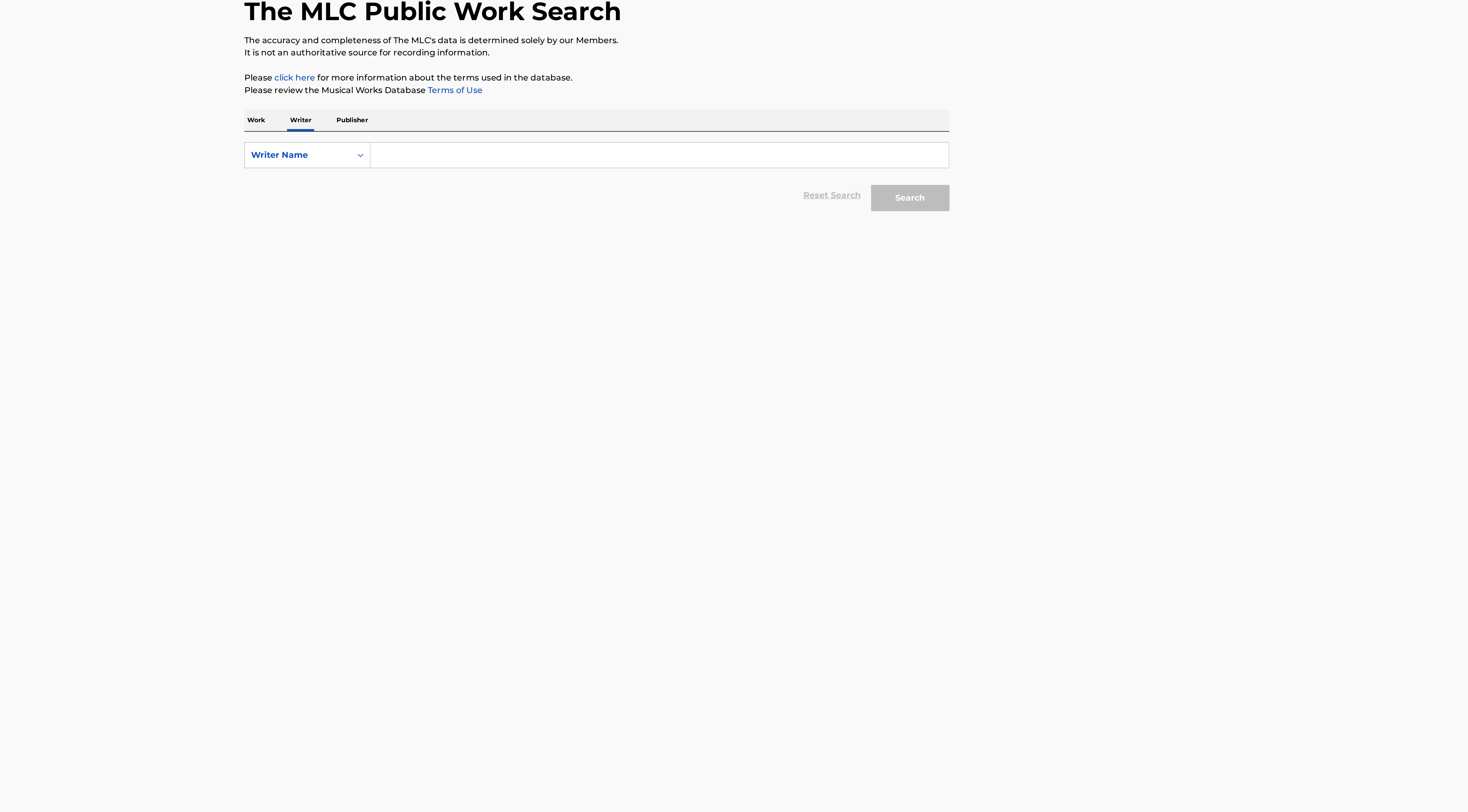
click at [755, 134] on input "Search Form" at bounding box center [769, 137] width 323 height 14
click at [887, 154] on button "Search" at bounding box center [909, 161] width 44 height 15
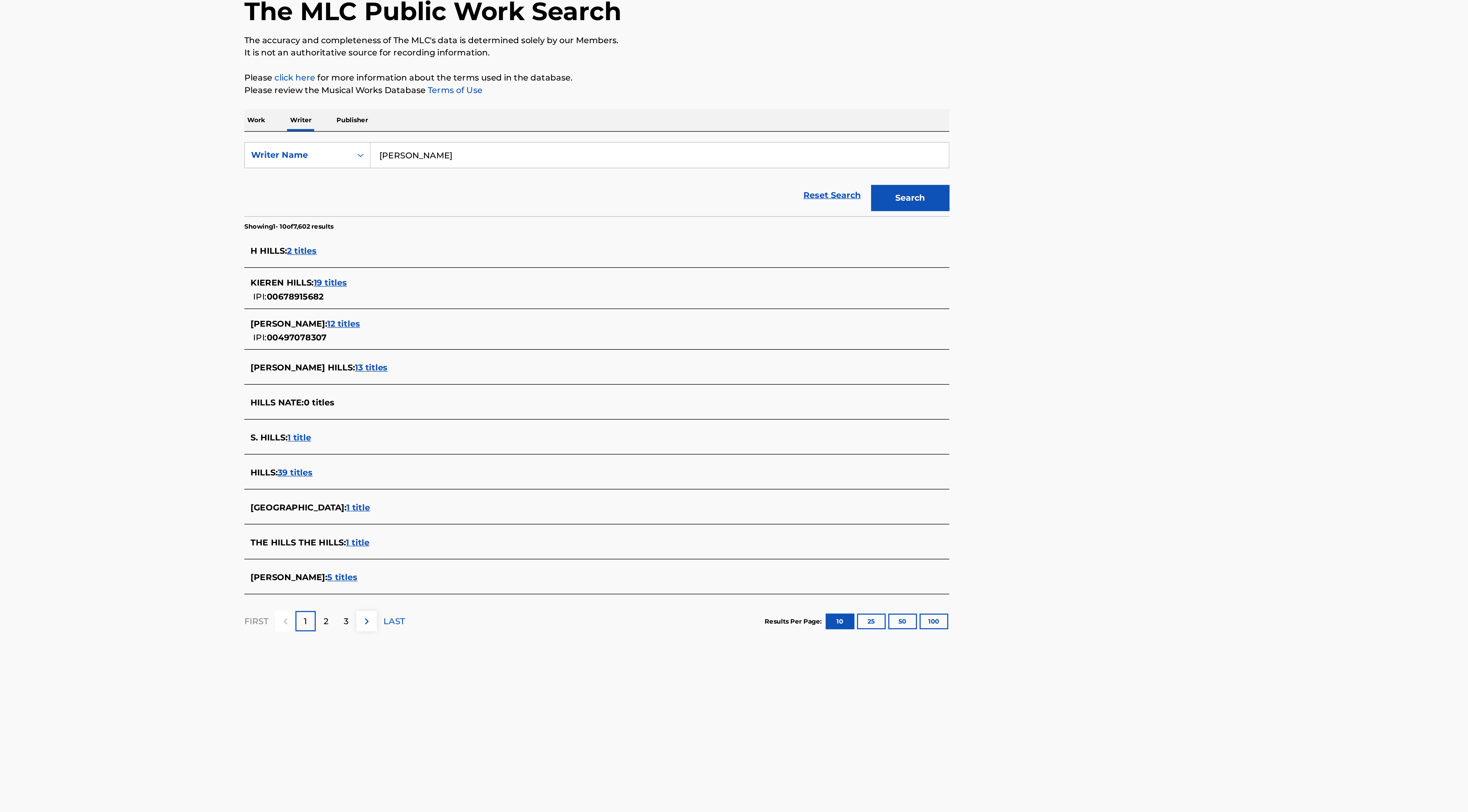
click at [583, 373] on span "5 titles" at bounding box center [592, 373] width 17 height 6
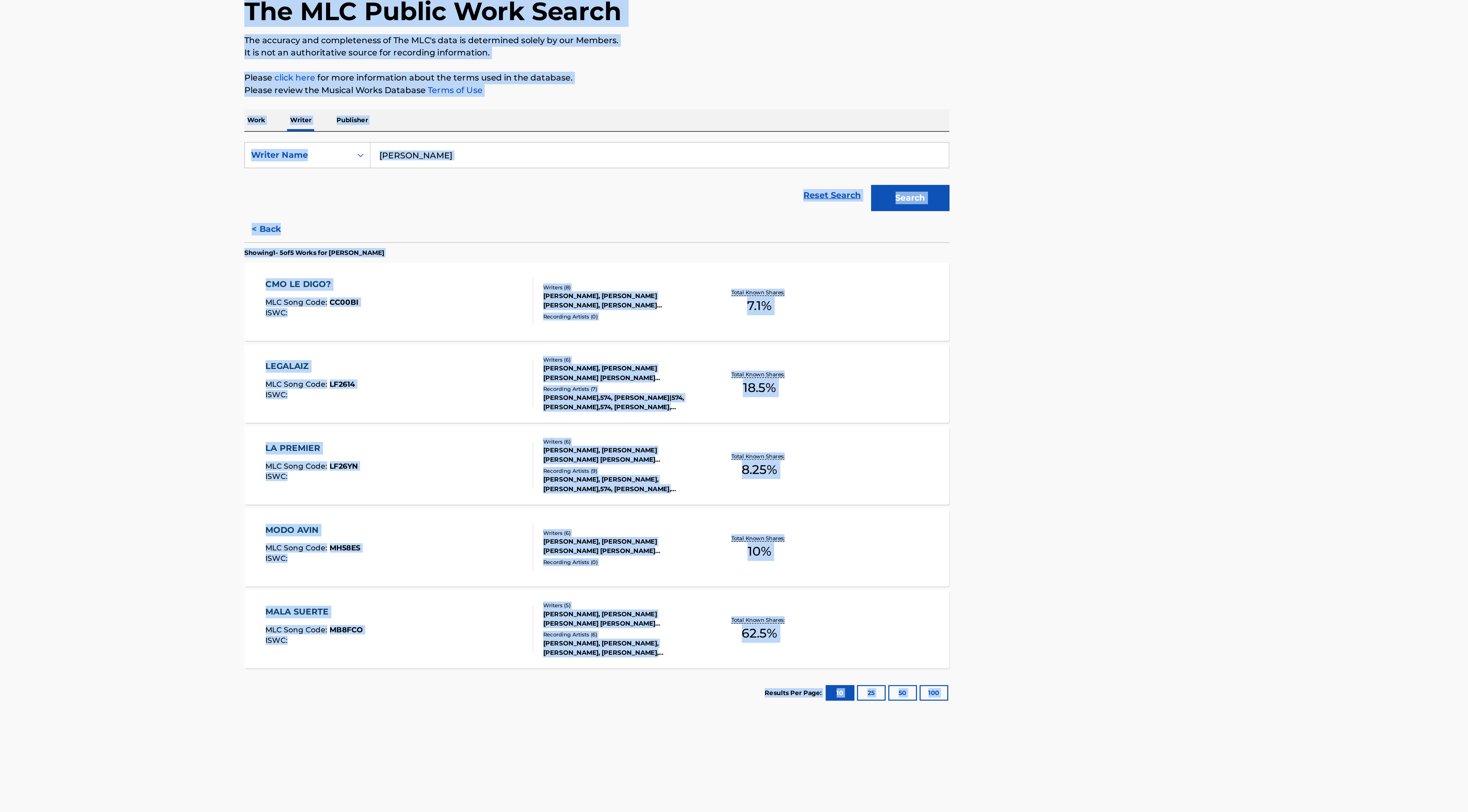
click at [765, 136] on input "[PERSON_NAME]" at bounding box center [769, 137] width 323 height 14
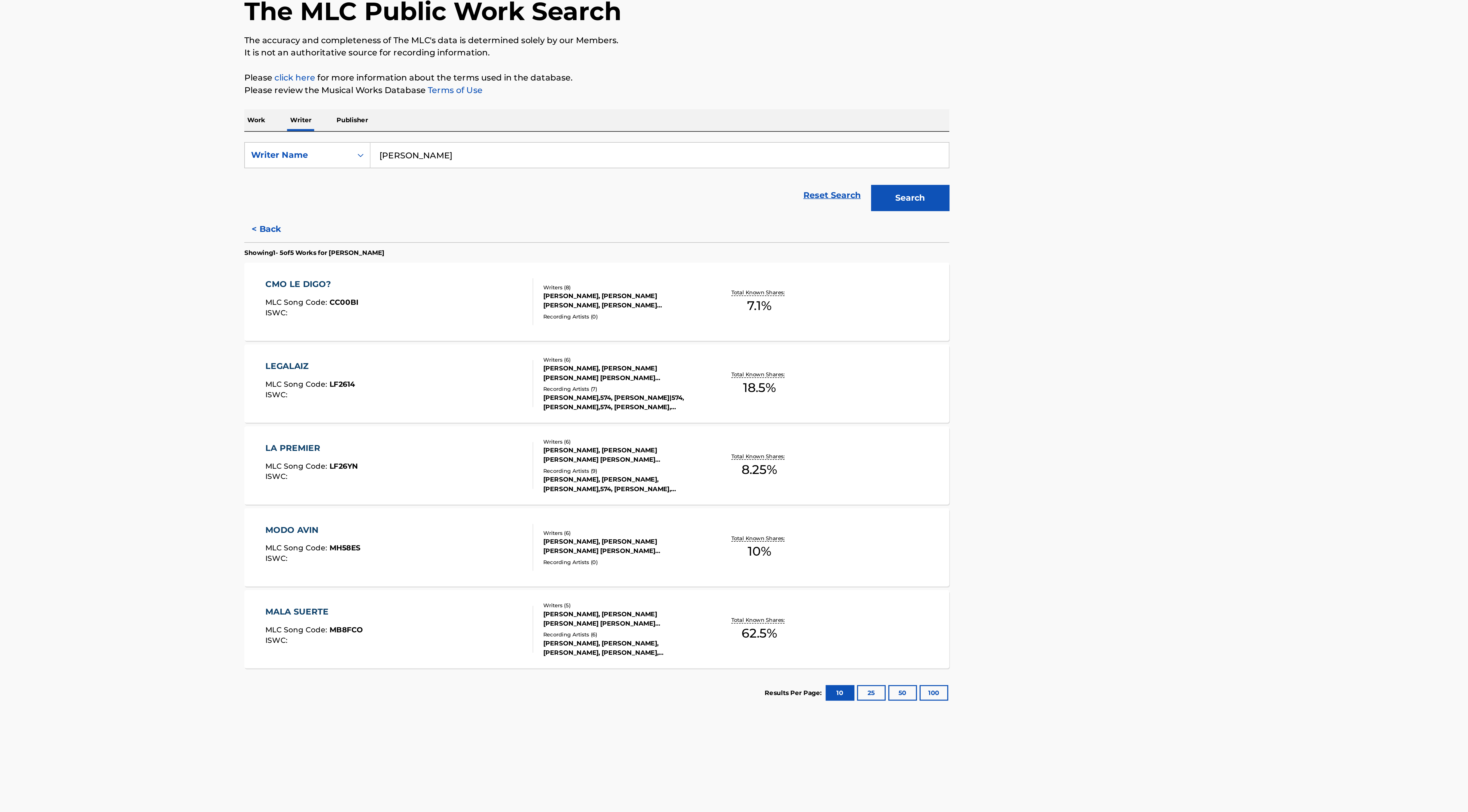
paste input "[PERSON_NAME]"
click at [887, 154] on button "Search" at bounding box center [909, 161] width 44 height 15
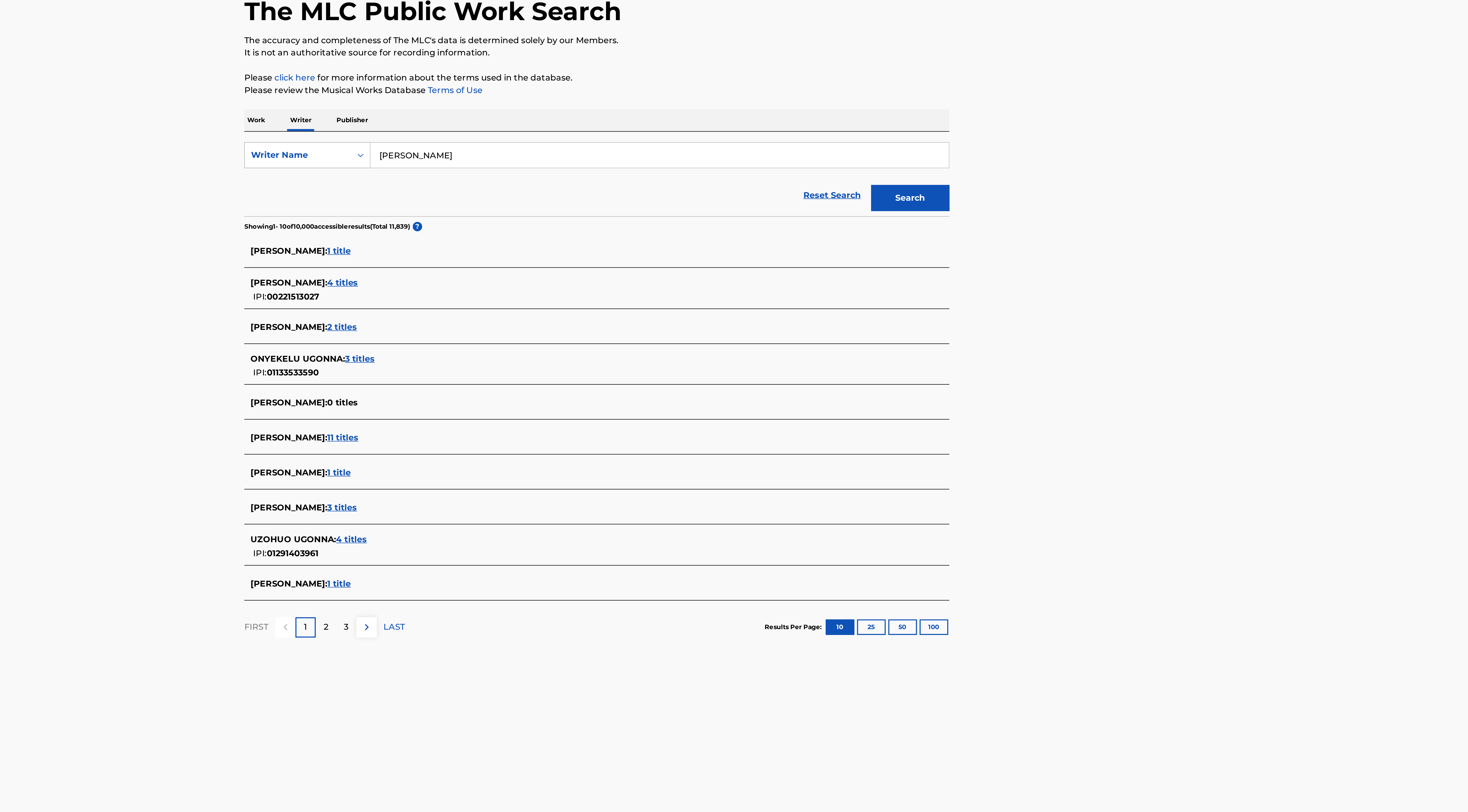
drag, startPoint x: 632, startPoint y: 138, endPoint x: 588, endPoint y: 134, distance: 44.2
click at [588, 134] on div "SearchWithCriteriaba8e1209-39be-43a3-8d3d-2c6414e554c2 Writer Name [PERSON_NAME]" at bounding box center [734, 137] width 394 height 15
click at [887, 154] on button "Search" at bounding box center [909, 161] width 44 height 15
drag, startPoint x: 653, startPoint y: 137, endPoint x: 595, endPoint y: 135, distance: 58.0
click at [595, 135] on div "SearchWithCriteriaba8e1209-39be-43a3-8d3d-2c6414e554c2 Writer Name [PERSON_NAME]" at bounding box center [734, 137] width 394 height 15
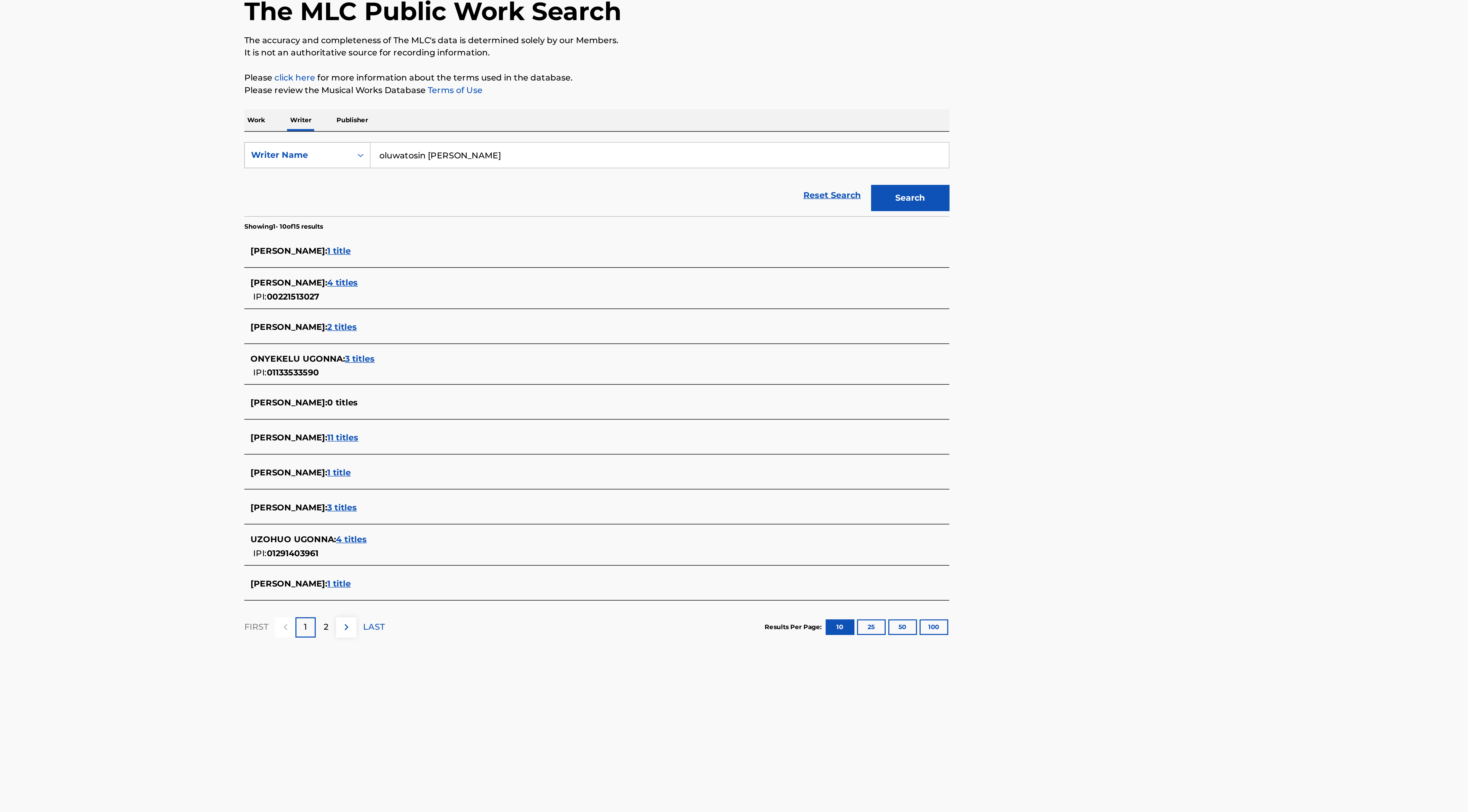
click at [887, 154] on button "Search" at bounding box center [909, 161] width 44 height 15
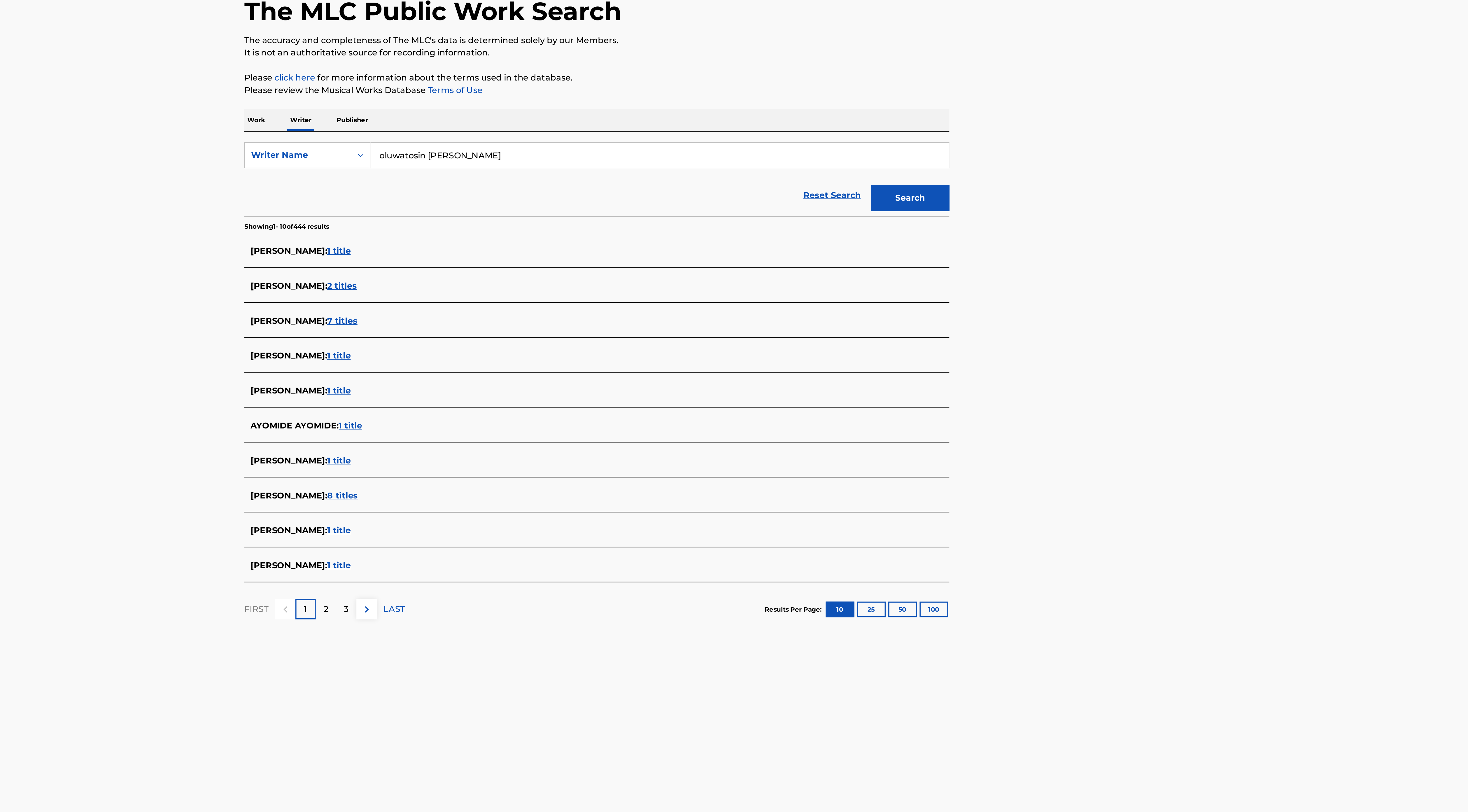
click at [736, 131] on input "oluwatosin [PERSON_NAME]" at bounding box center [769, 137] width 323 height 14
paste input "[PERSON_NAME] [PERSON_NAME]"
type input "[PERSON_NAME] [PERSON_NAME]"
click at [887, 154] on button "Search" at bounding box center [909, 161] width 44 height 15
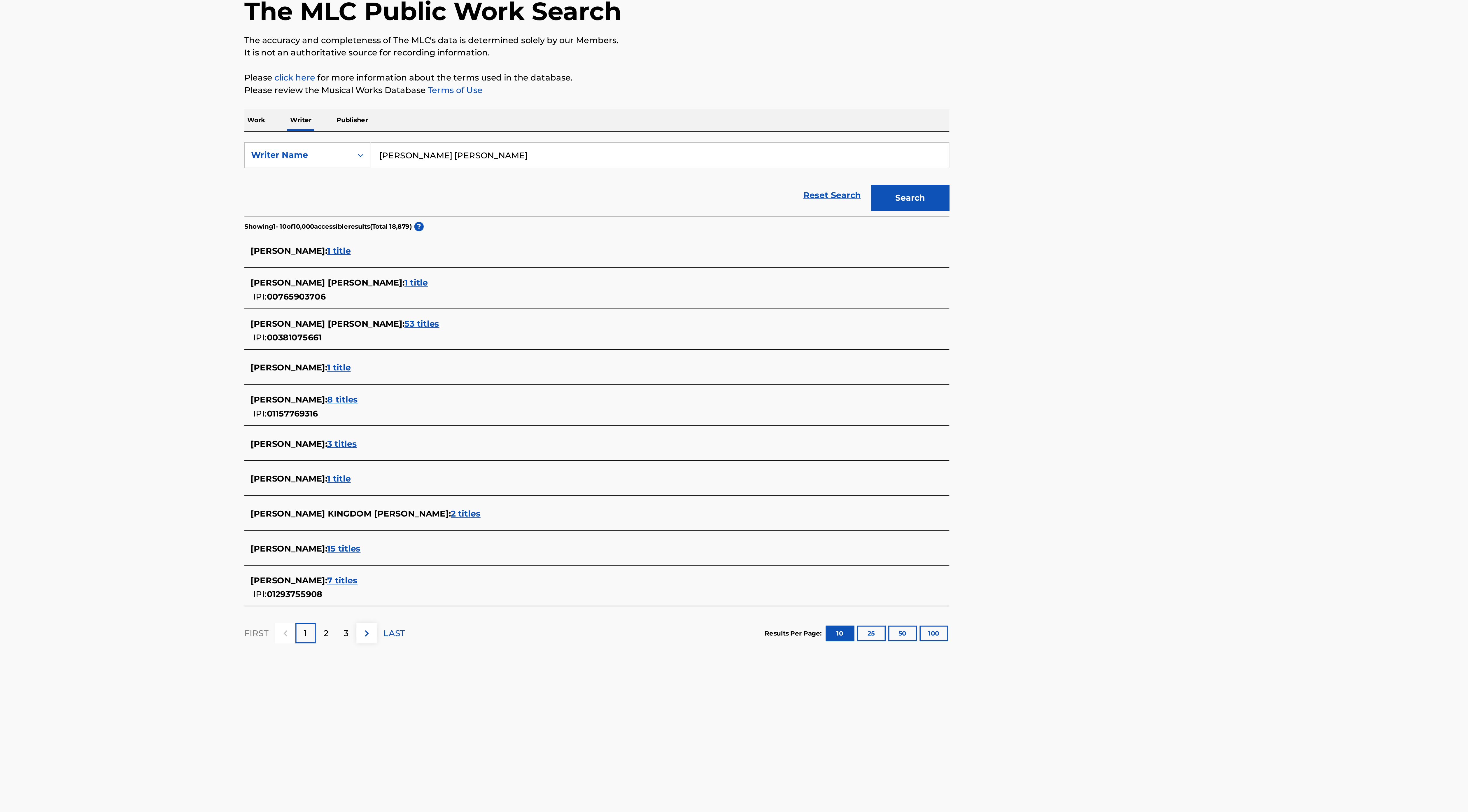
click at [601, 274] on span "8 titles" at bounding box center [592, 274] width 17 height 6
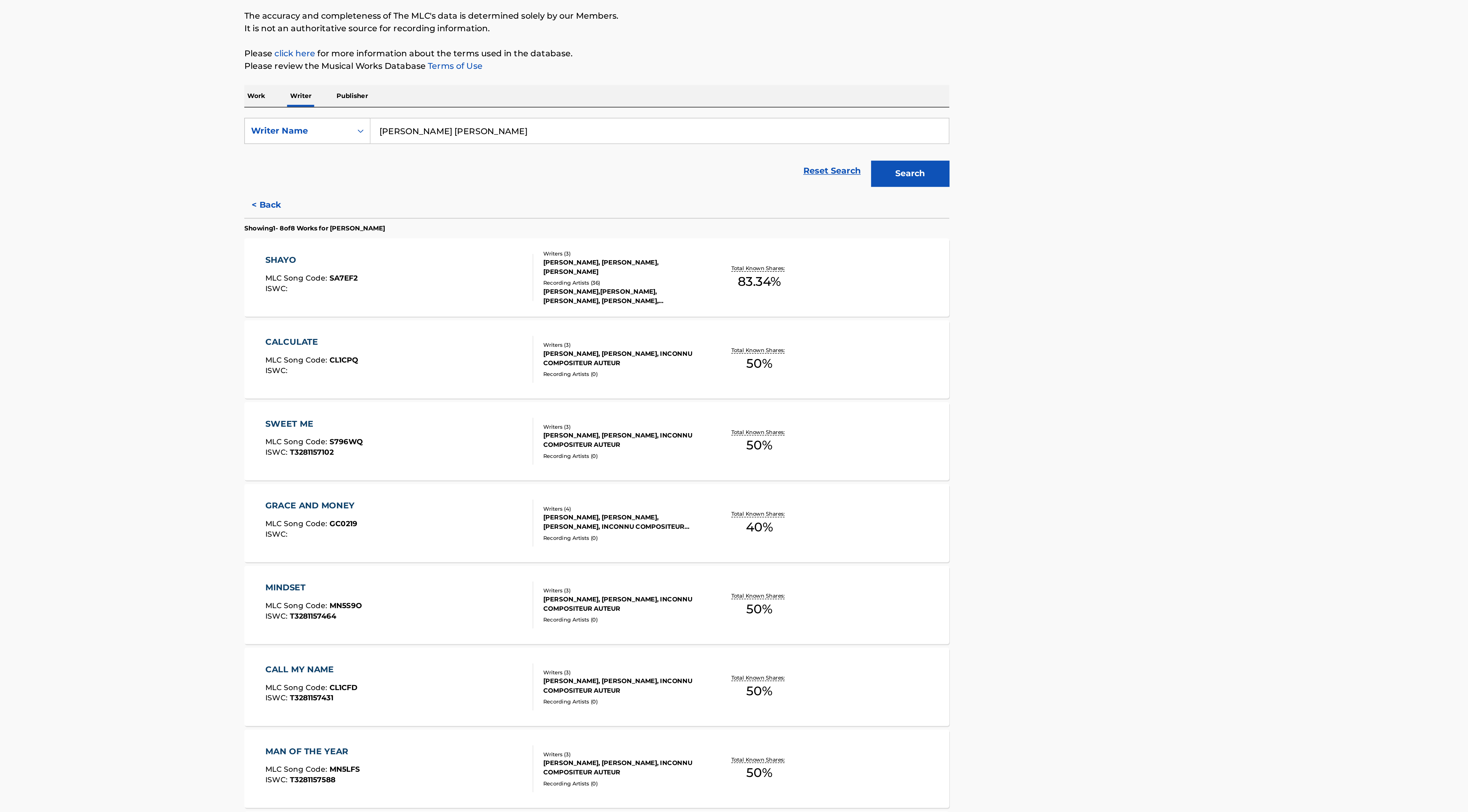
click at [752, 266] on div "[PERSON_NAME], [PERSON_NAME], INCONNU COMPOSITEUR AUTEUR" at bounding box center [748, 264] width 88 height 10
click at [726, 219] on div "Writers ( 3 ) [PERSON_NAME], [PERSON_NAME], [PERSON_NAME] Recording Artists ( 3…" at bounding box center [745, 219] width 93 height 31
click at [749, 351] on div "[PERSON_NAME], [PERSON_NAME], [PERSON_NAME], INCONNU COMPOSITEUR AUTEUR" at bounding box center [748, 356] width 88 height 10
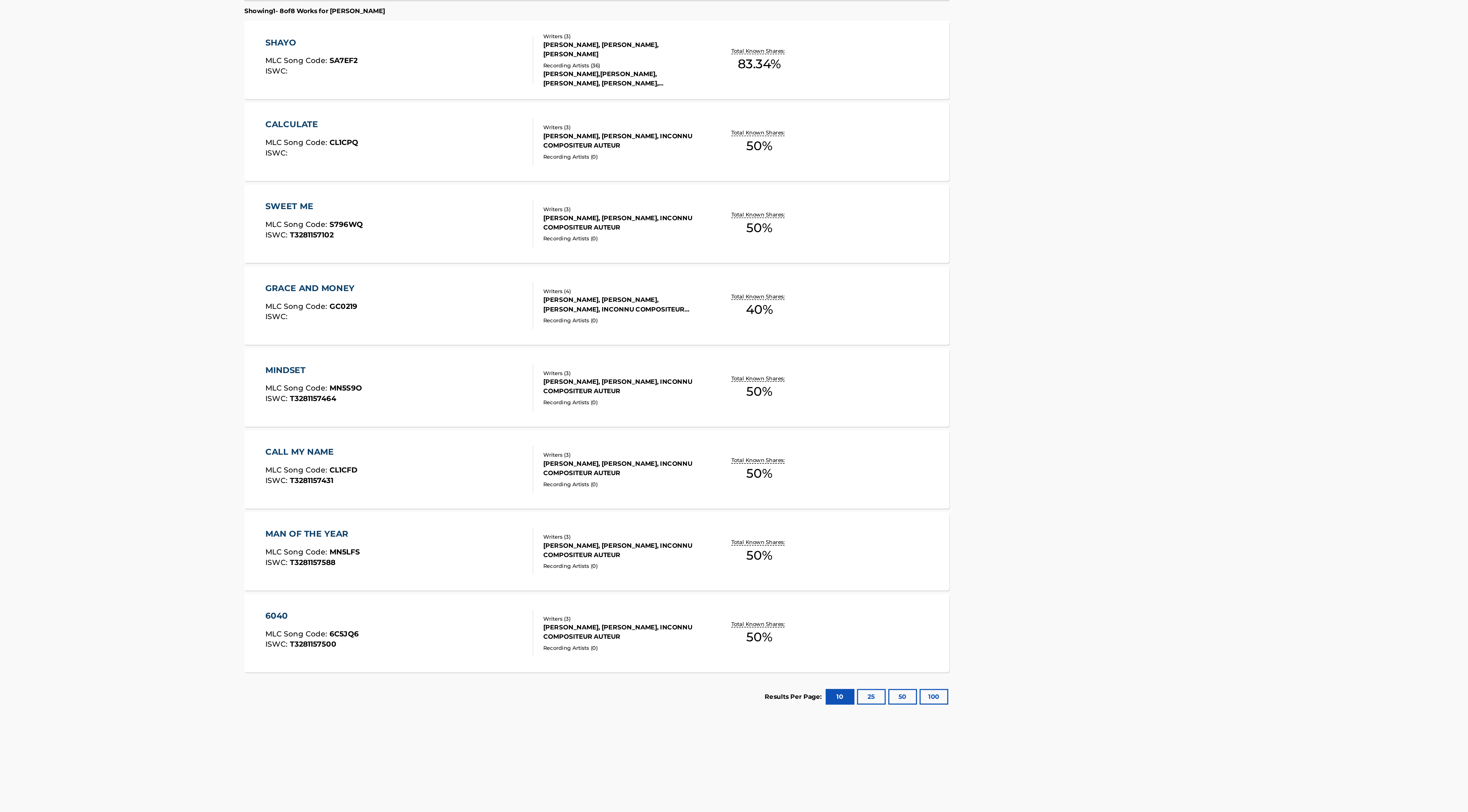
click at [772, 487] on div "Writers ( 3 )" at bounding box center [748, 485] width 88 height 5
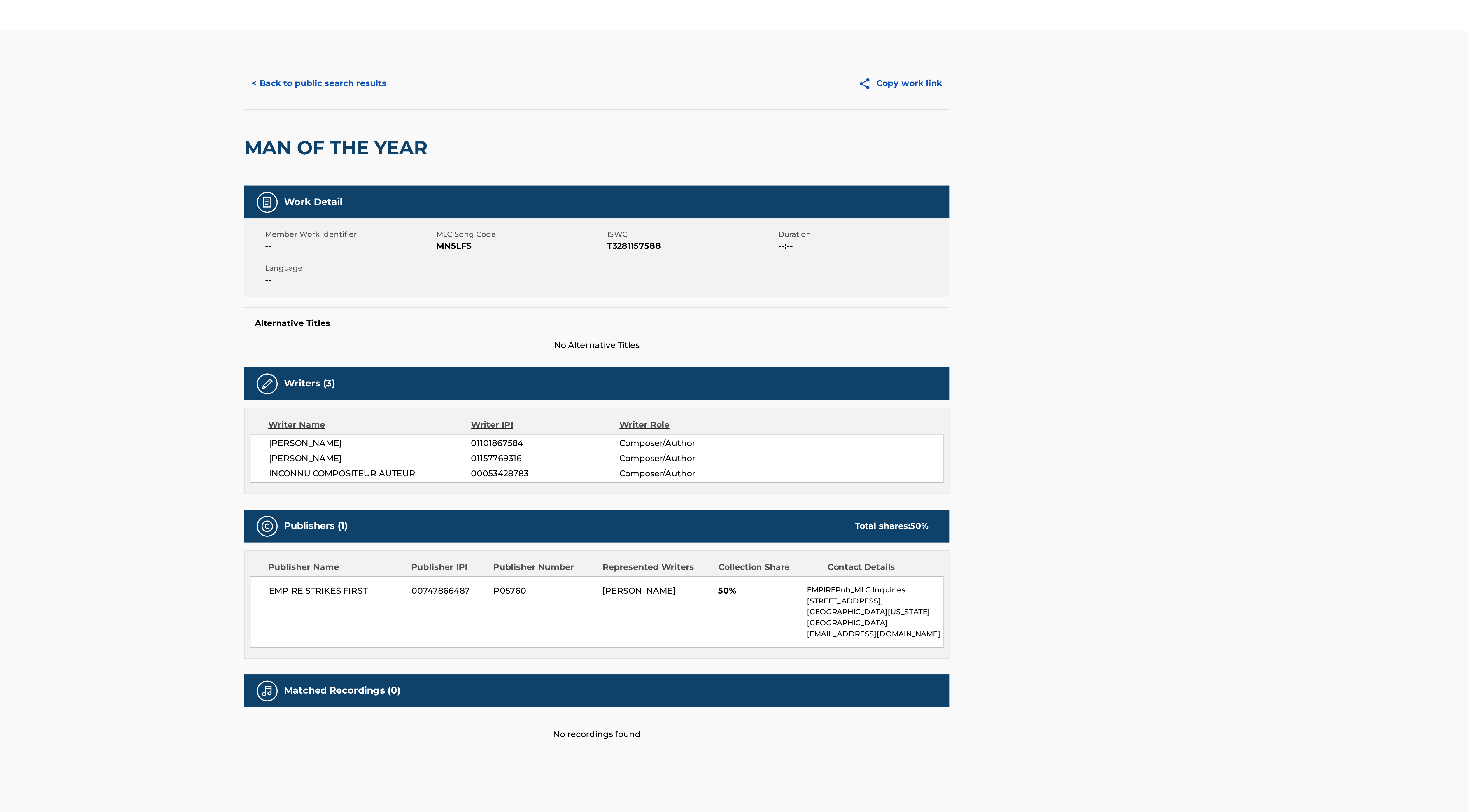
click at [566, 44] on button "< Back to public search results" at bounding box center [578, 47] width 84 height 15
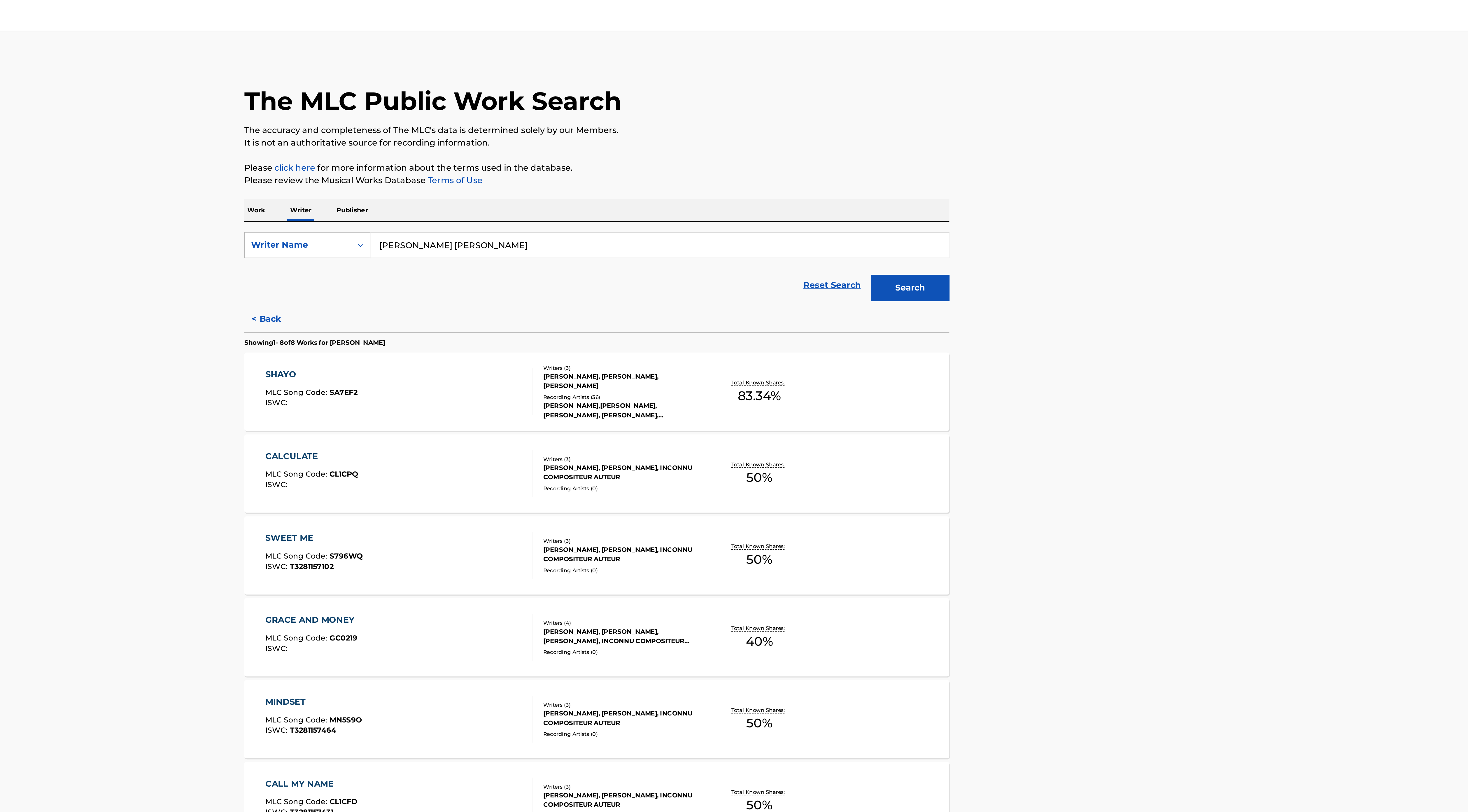
drag, startPoint x: 690, startPoint y: 137, endPoint x: 592, endPoint y: 134, distance: 98.0
click at [592, 134] on div "SearchWithCriteriaba8e1209-39be-43a3-8d3d-2c6414e554c2 Writer Name [PERSON_NAME…" at bounding box center [734, 137] width 394 height 15
type input "[PERSON_NAME]"
click at [887, 154] on button "Search" at bounding box center [909, 161] width 44 height 15
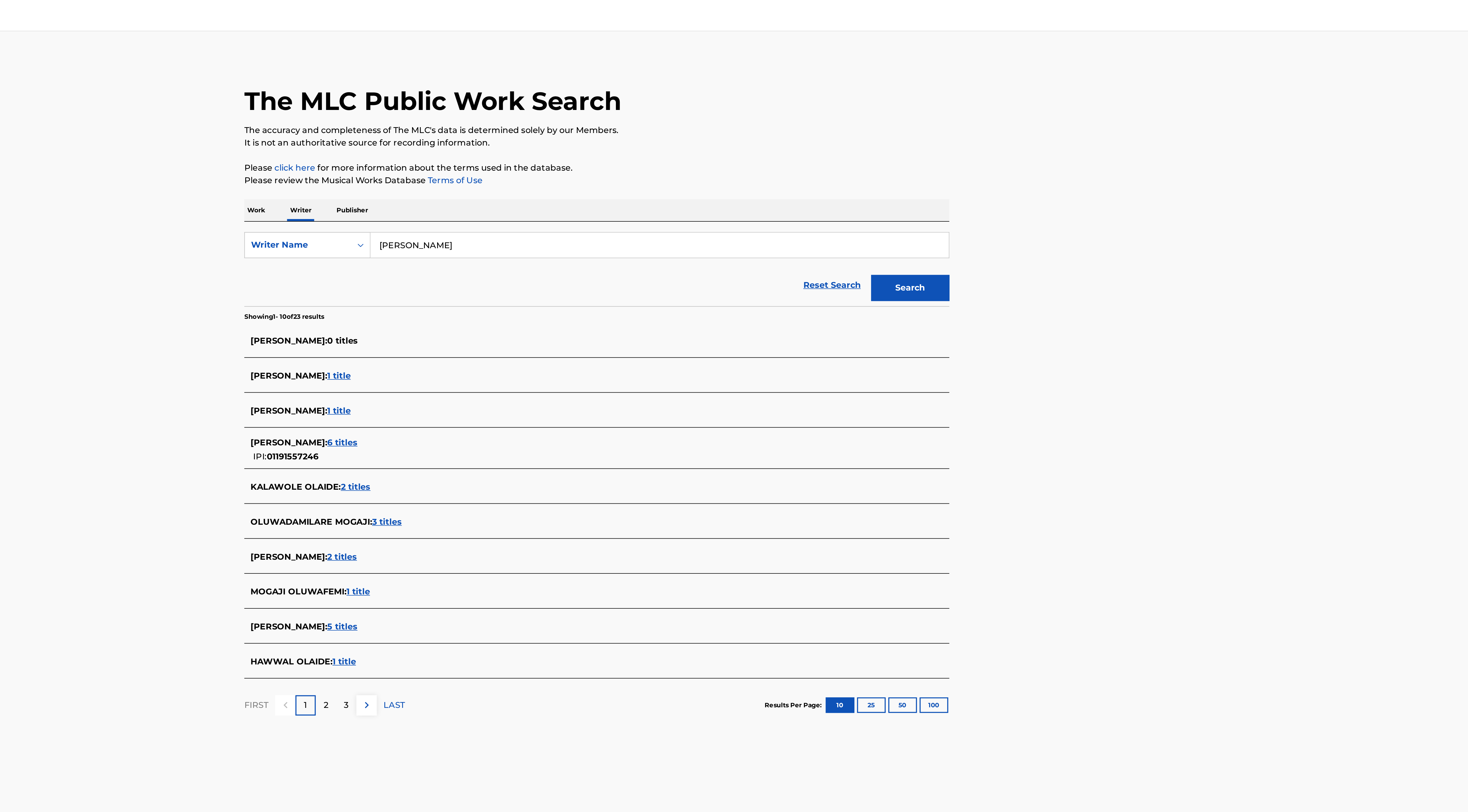
click at [594, 247] on span "6 titles" at bounding box center [592, 247] width 17 height 6
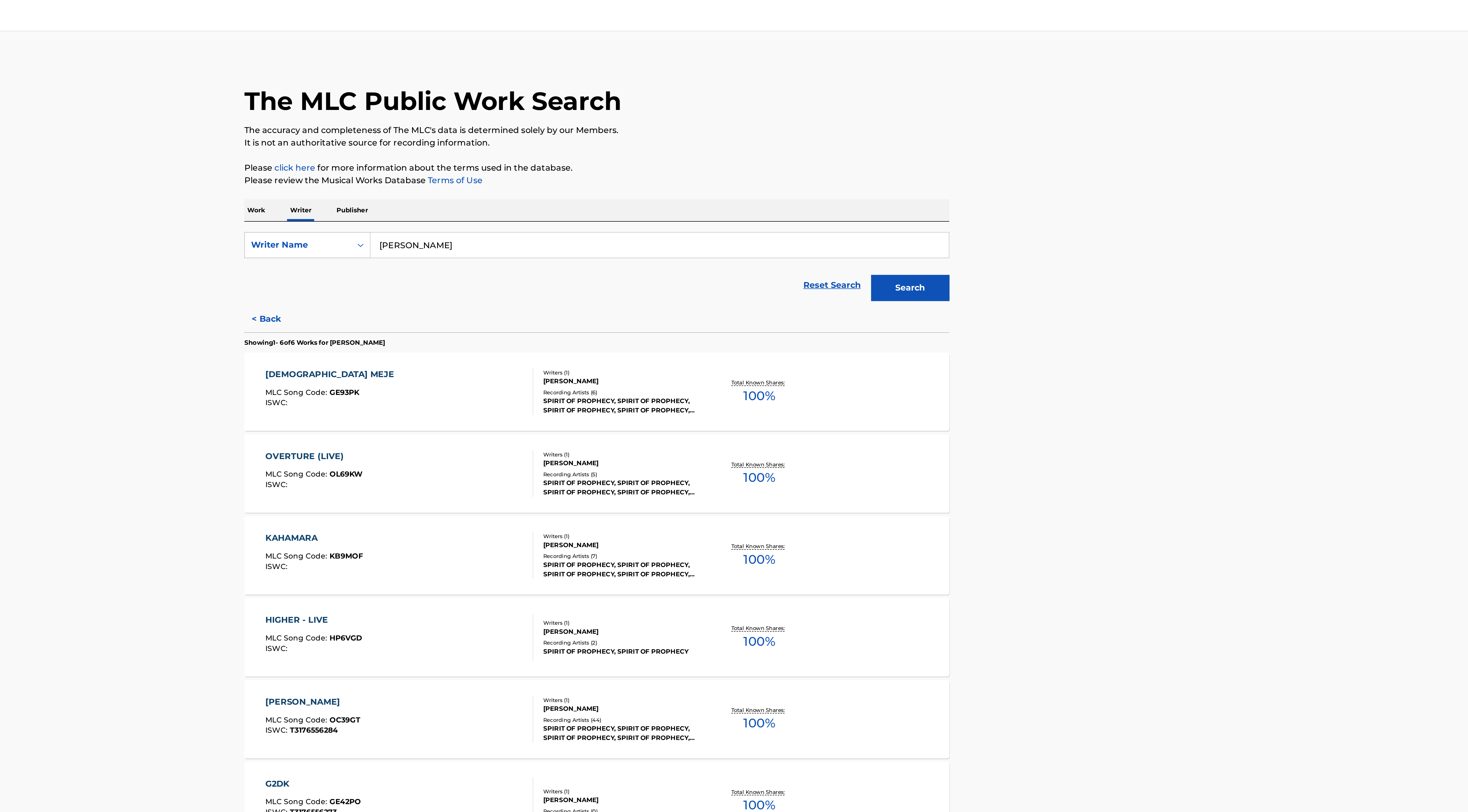
click at [740, 230] on div "SPIRIT OF PROPHECY, SPIRIT OF PROPHECY, SPIRIT OF PROPHECY, SPIRIT OF PROPHECY,…" at bounding box center [748, 227] width 88 height 10
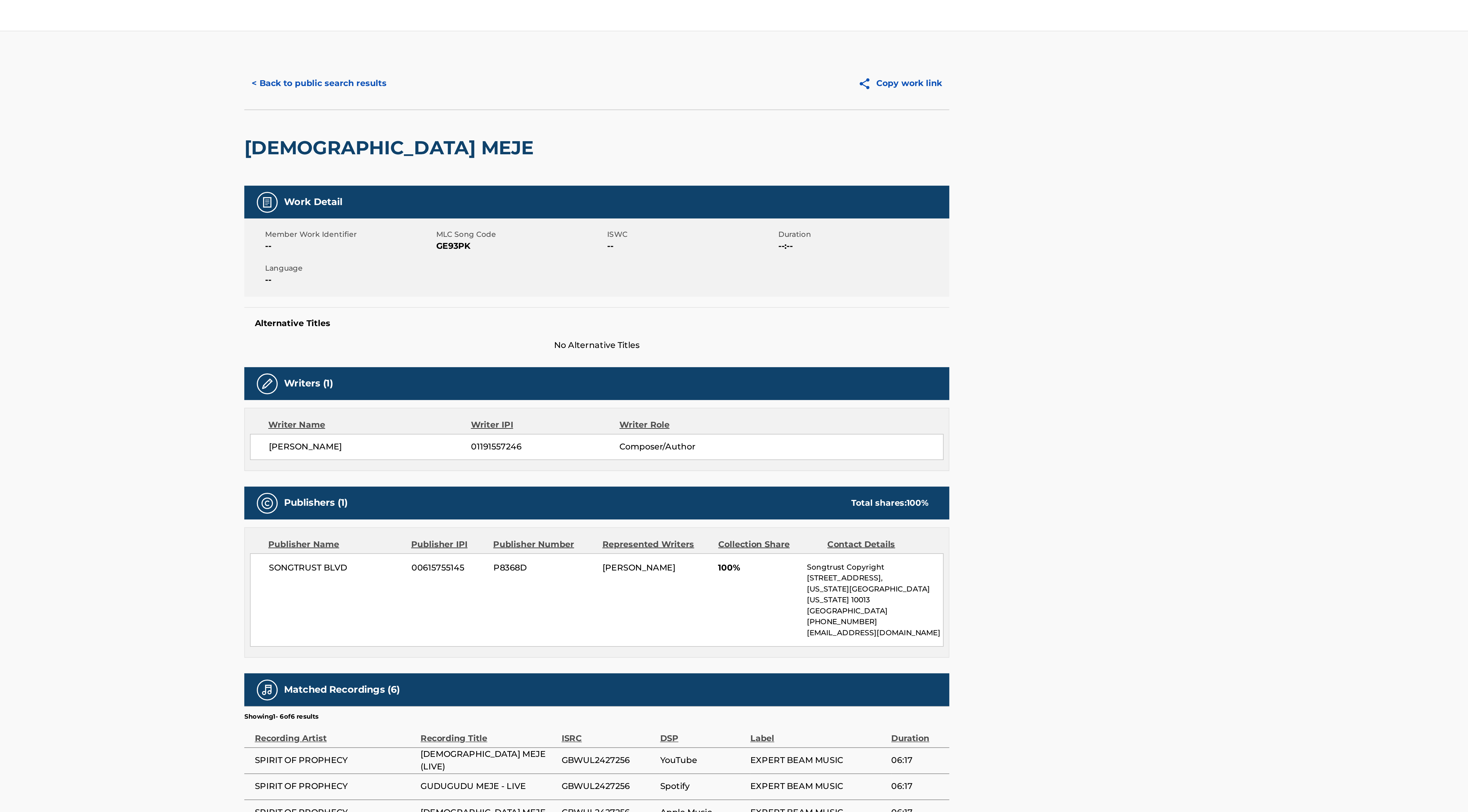
click at [683, 242] on div "Writer Name Writer IPI Writer Role [PERSON_NAME] 01191557246 Composer/Author" at bounding box center [734, 246] width 394 height 35
click at [609, 45] on button "< Back to public search results" at bounding box center [578, 47] width 84 height 15
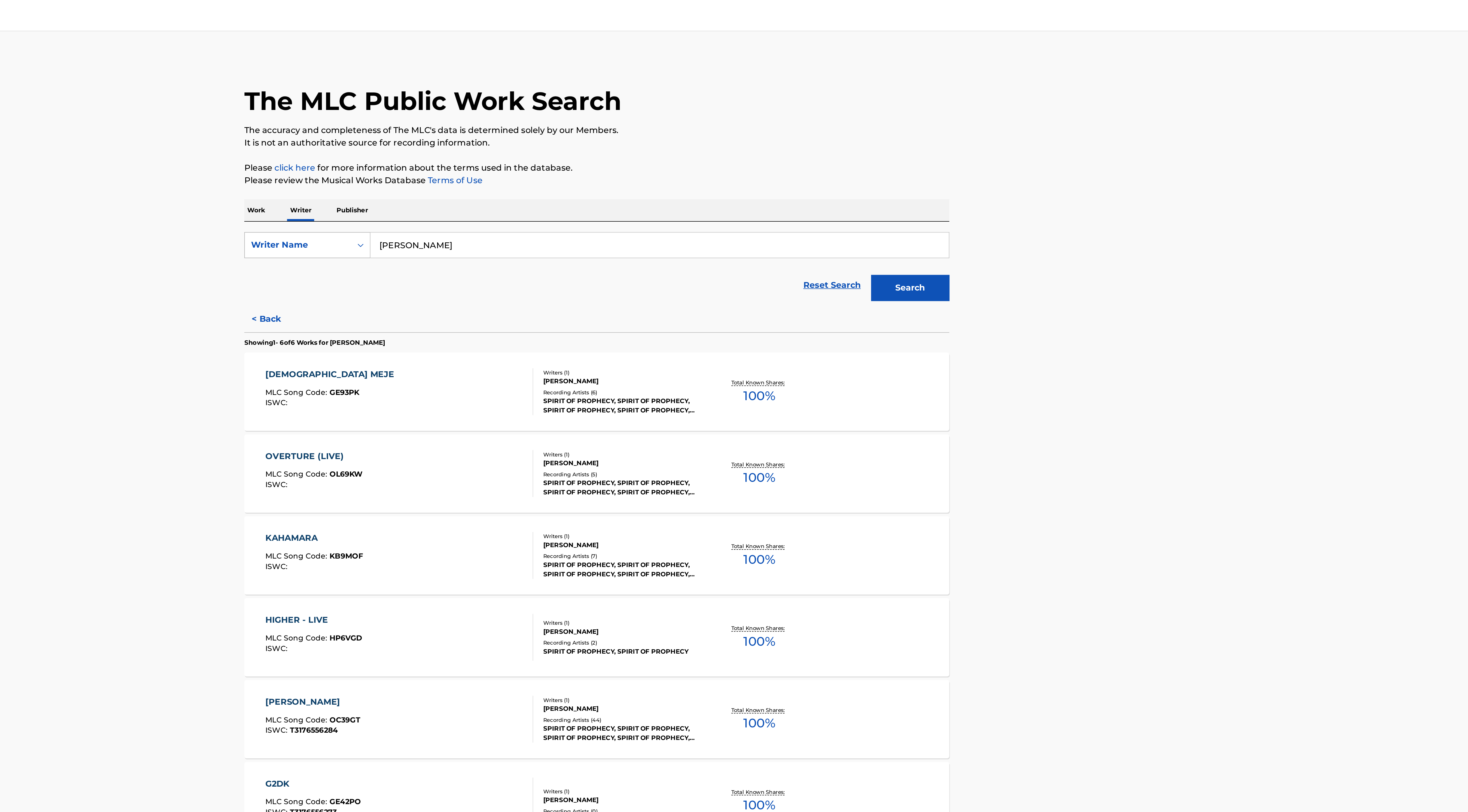
drag, startPoint x: 668, startPoint y: 142, endPoint x: 586, endPoint y: 138, distance: 82.1
click at [586, 138] on div "SearchWithCriteriaba8e1209-39be-43a3-8d3d-2c6414e554c2 Writer Name [PERSON_NAME]" at bounding box center [734, 137] width 394 height 15
type input "[PERSON_NAME]"
click at [887, 154] on button "Search" at bounding box center [909, 161] width 44 height 15
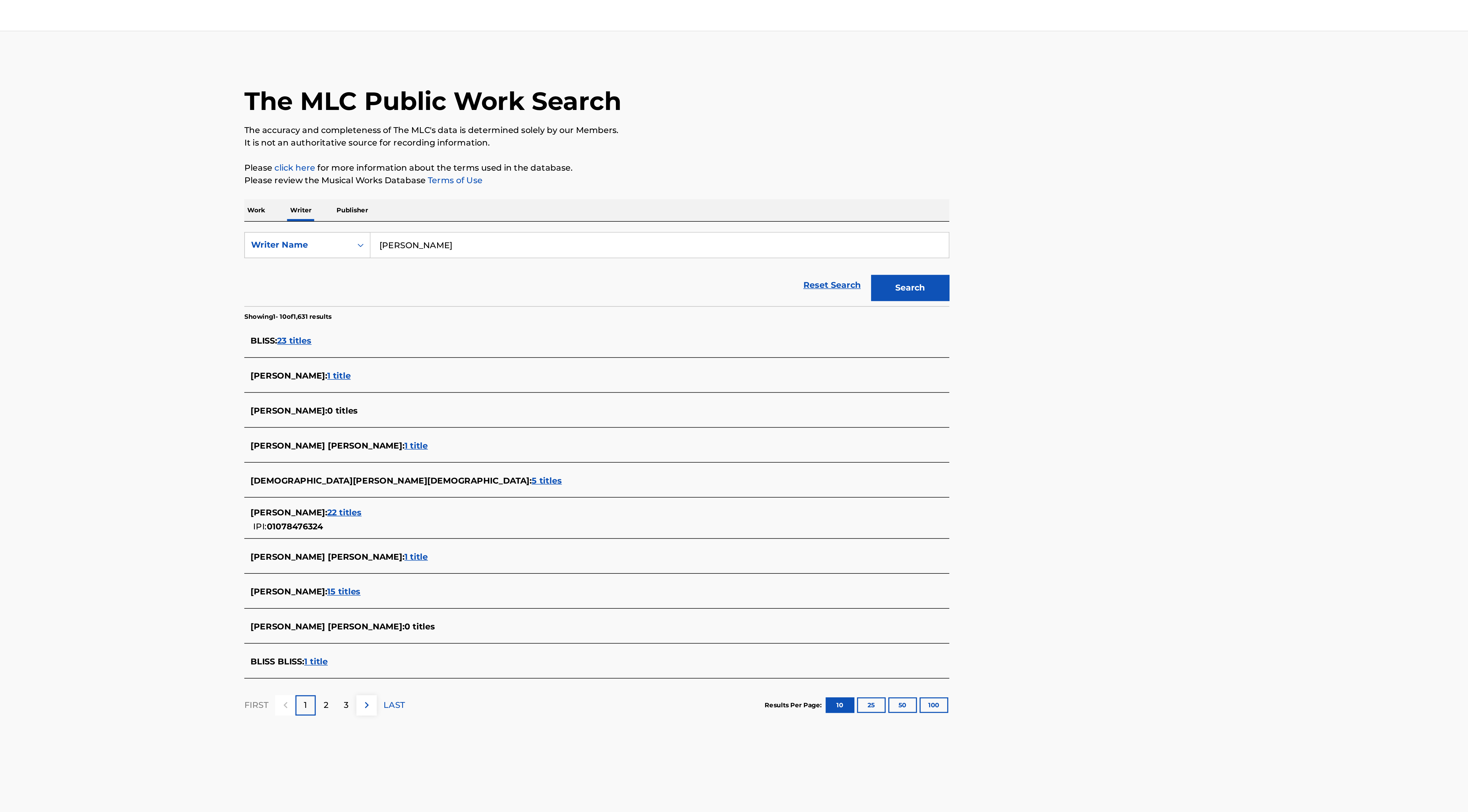
click at [583, 288] on span "22 titles" at bounding box center [593, 287] width 19 height 6
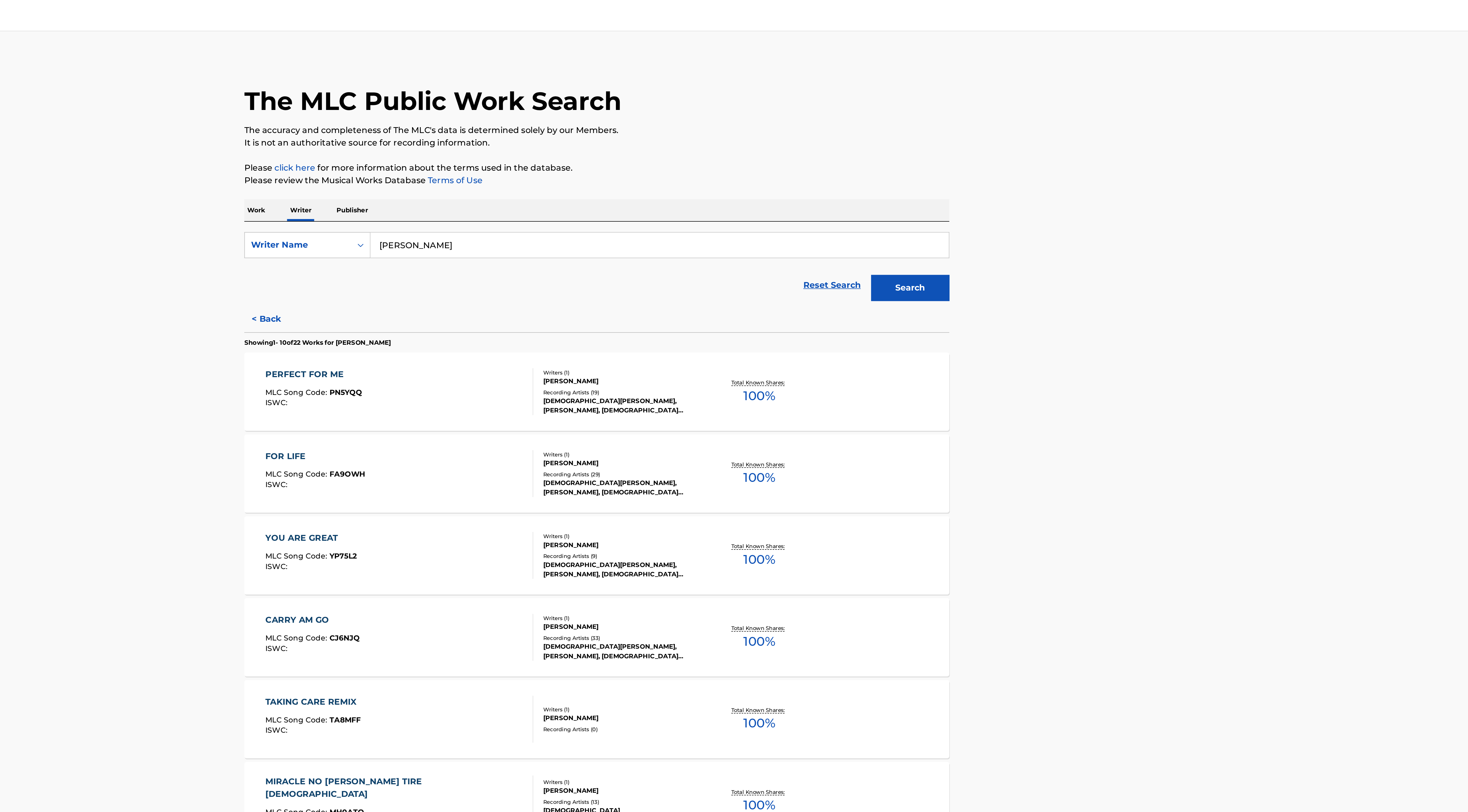
click at [792, 271] on div "[DEMOGRAPHIC_DATA][PERSON_NAME], [PERSON_NAME], [DEMOGRAPHIC_DATA][PERSON_NAME]…" at bounding box center [748, 272] width 88 height 10
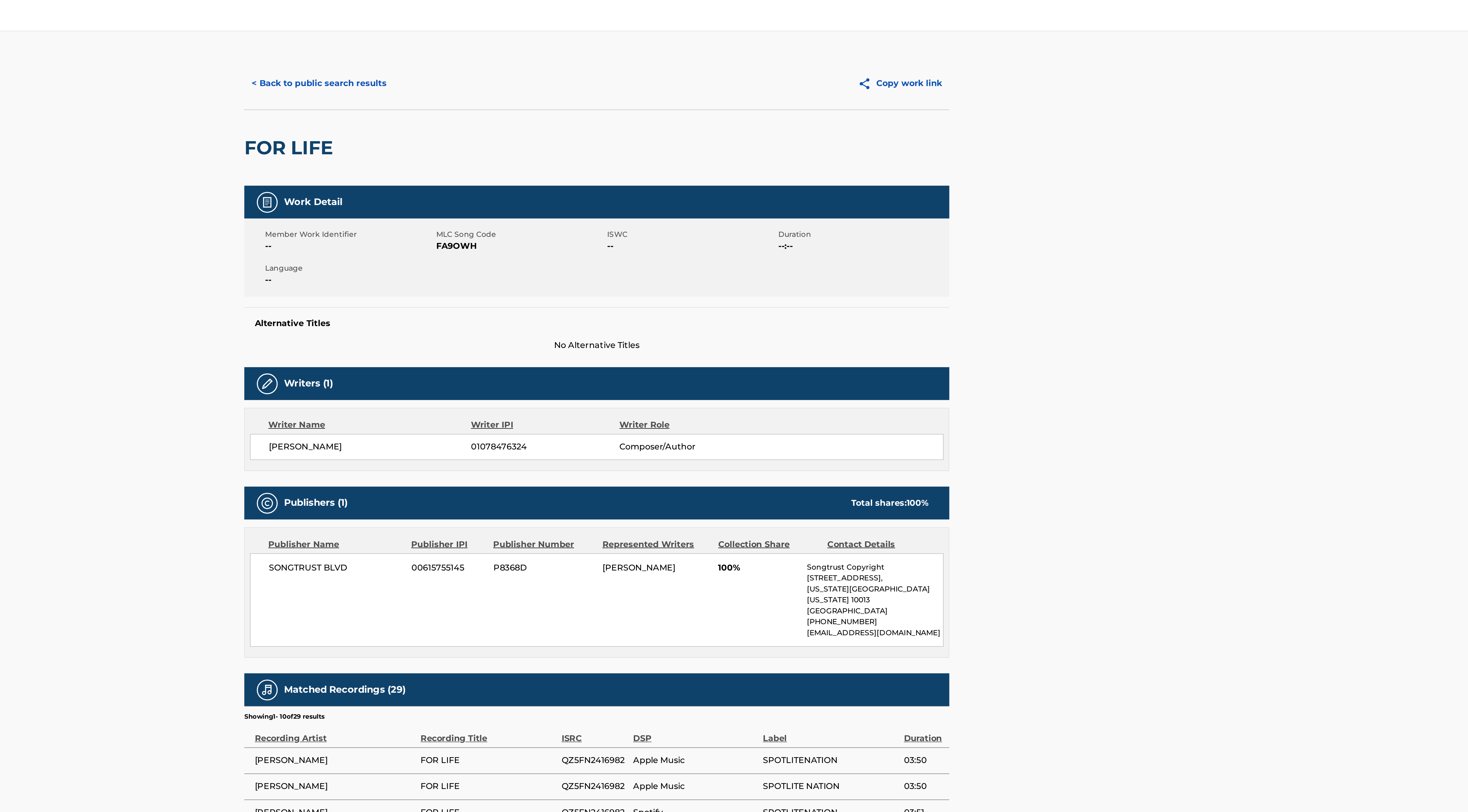
click at [602, 46] on button "< Back to public search results" at bounding box center [578, 47] width 84 height 15
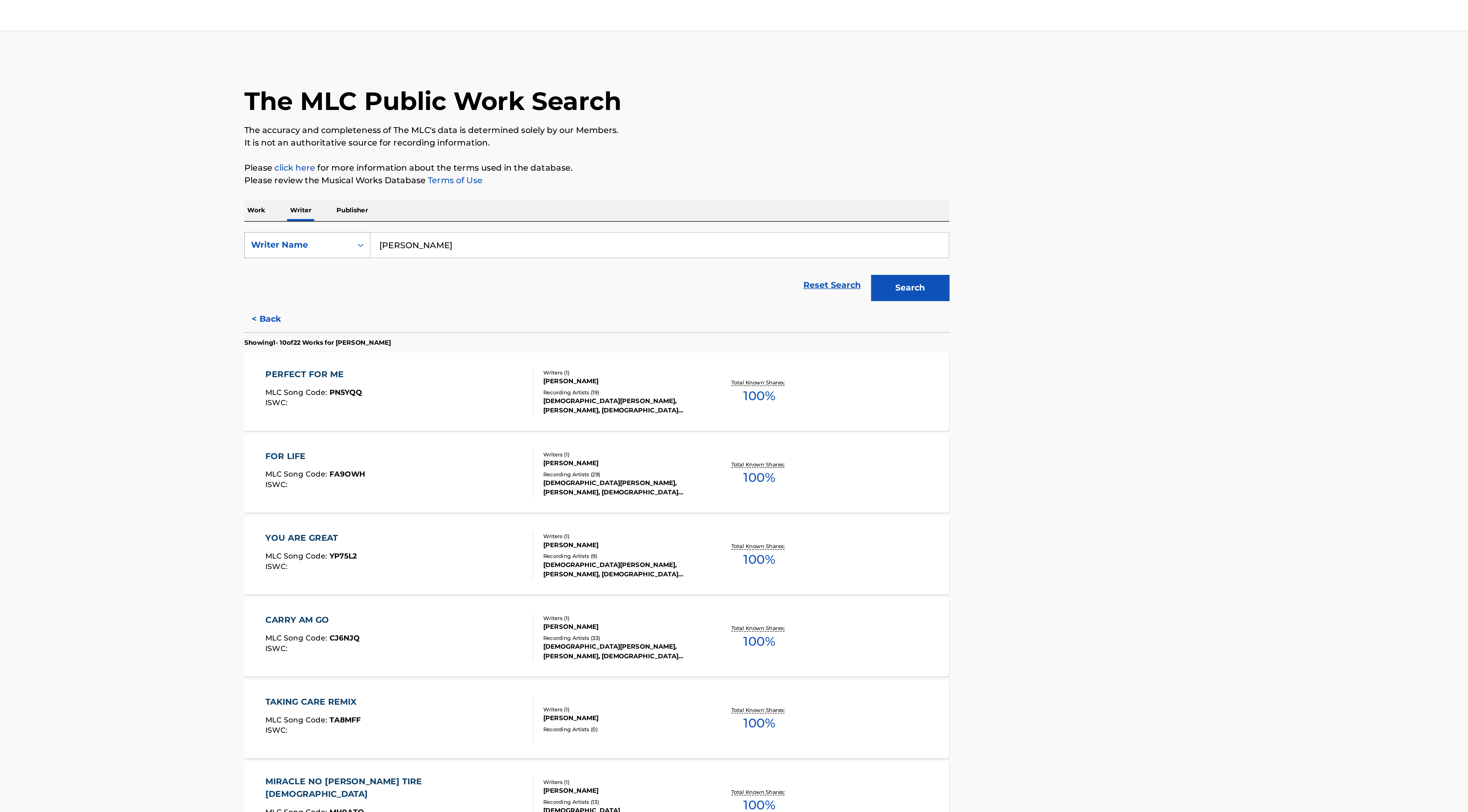
drag, startPoint x: 647, startPoint y: 135, endPoint x: 553, endPoint y: 135, distance: 94.0
click at [553, 135] on div "SearchWithCriteriaba8e1209-39be-43a3-8d3d-2c6414e554c2 Writer Name [PERSON_NAME]" at bounding box center [734, 137] width 394 height 15
type input "[PERSON_NAME]"
click at [887, 154] on button "Search" at bounding box center [909, 161] width 44 height 15
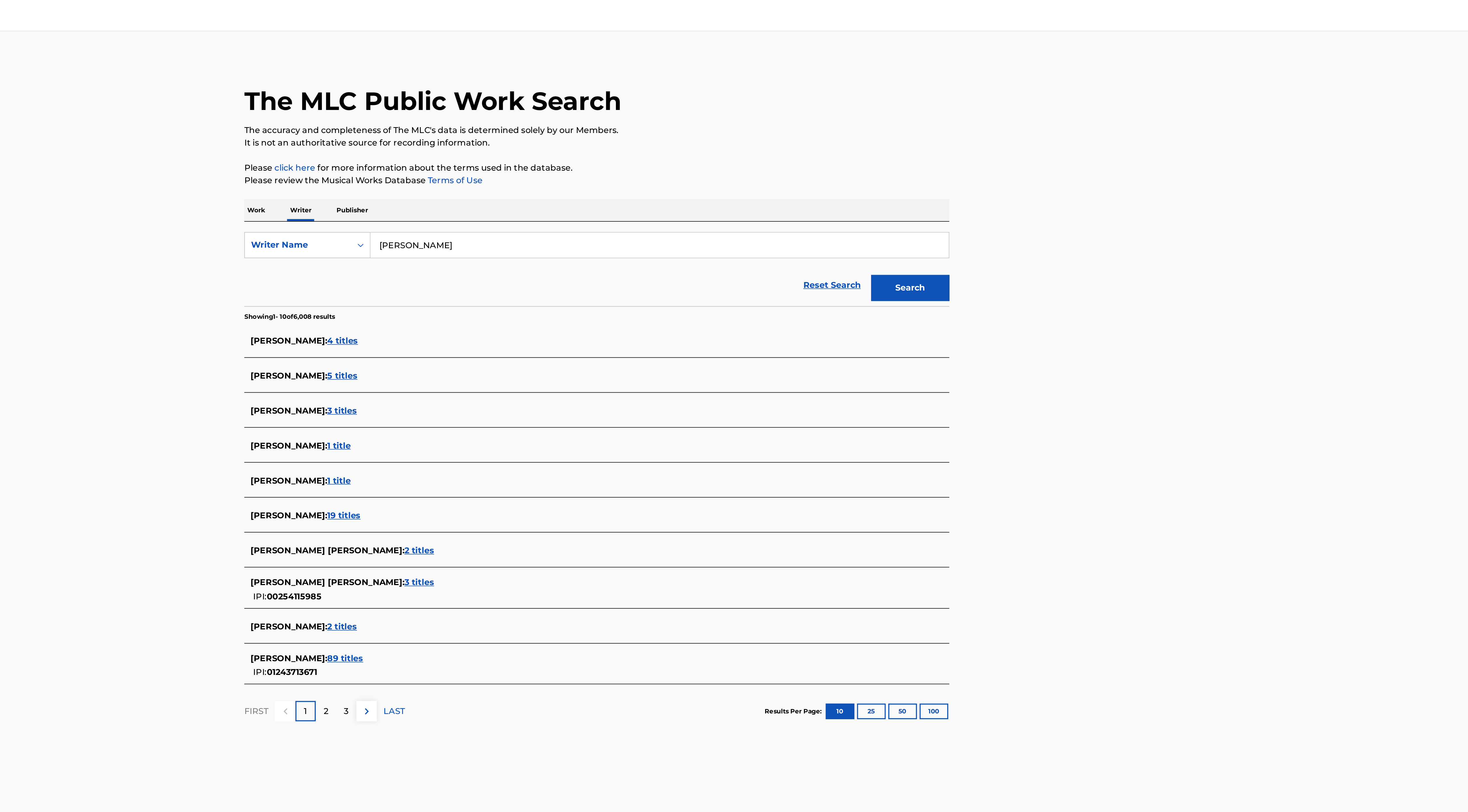
click at [584, 368] on span "89 titles" at bounding box center [593, 368] width 20 height 6
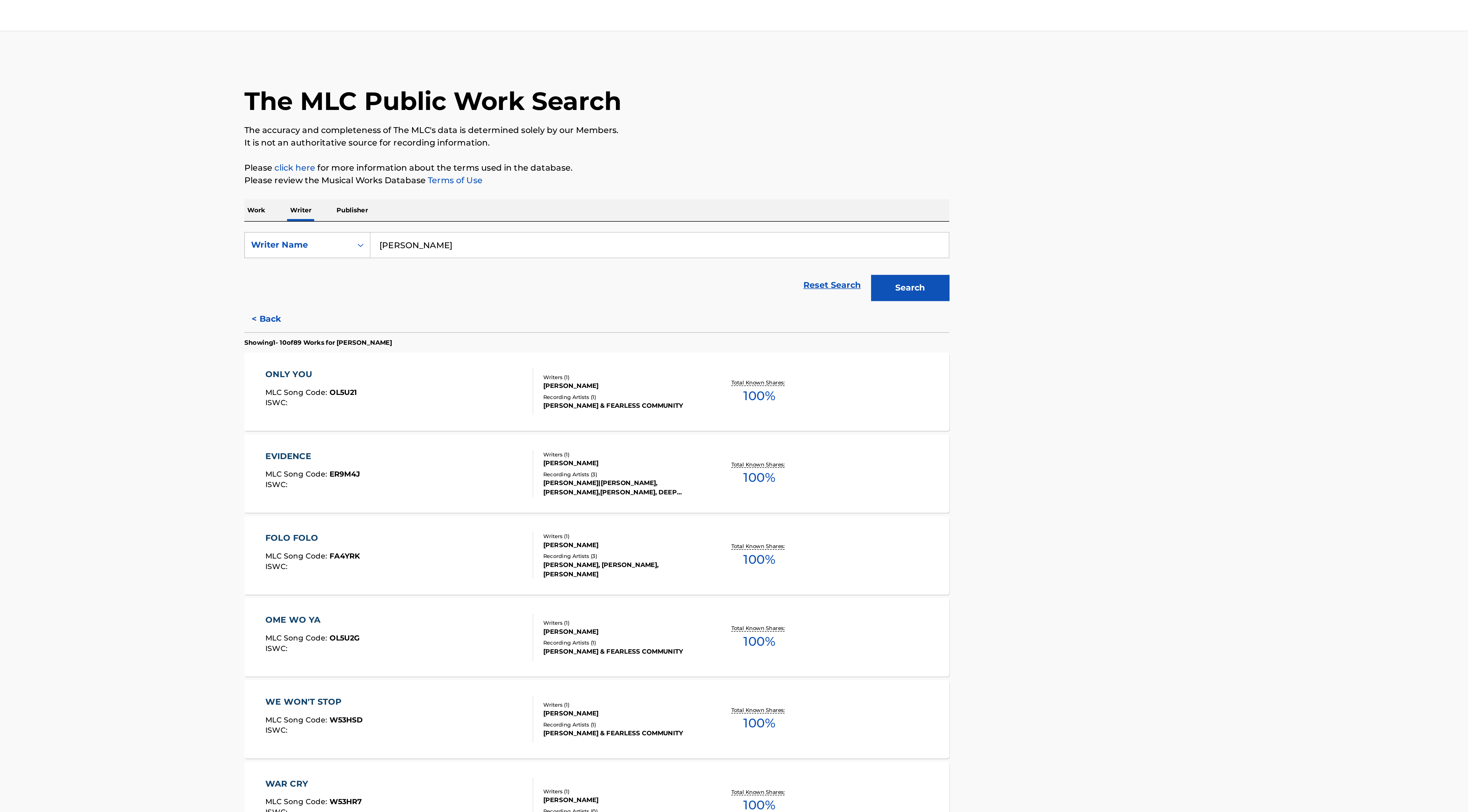
click at [744, 298] on div "FOLO FOLO MLC Song Code : FA4YRK ISWC : Writers ( 1 ) [PERSON_NAME] Recording A…" at bounding box center [734, 311] width 394 height 44
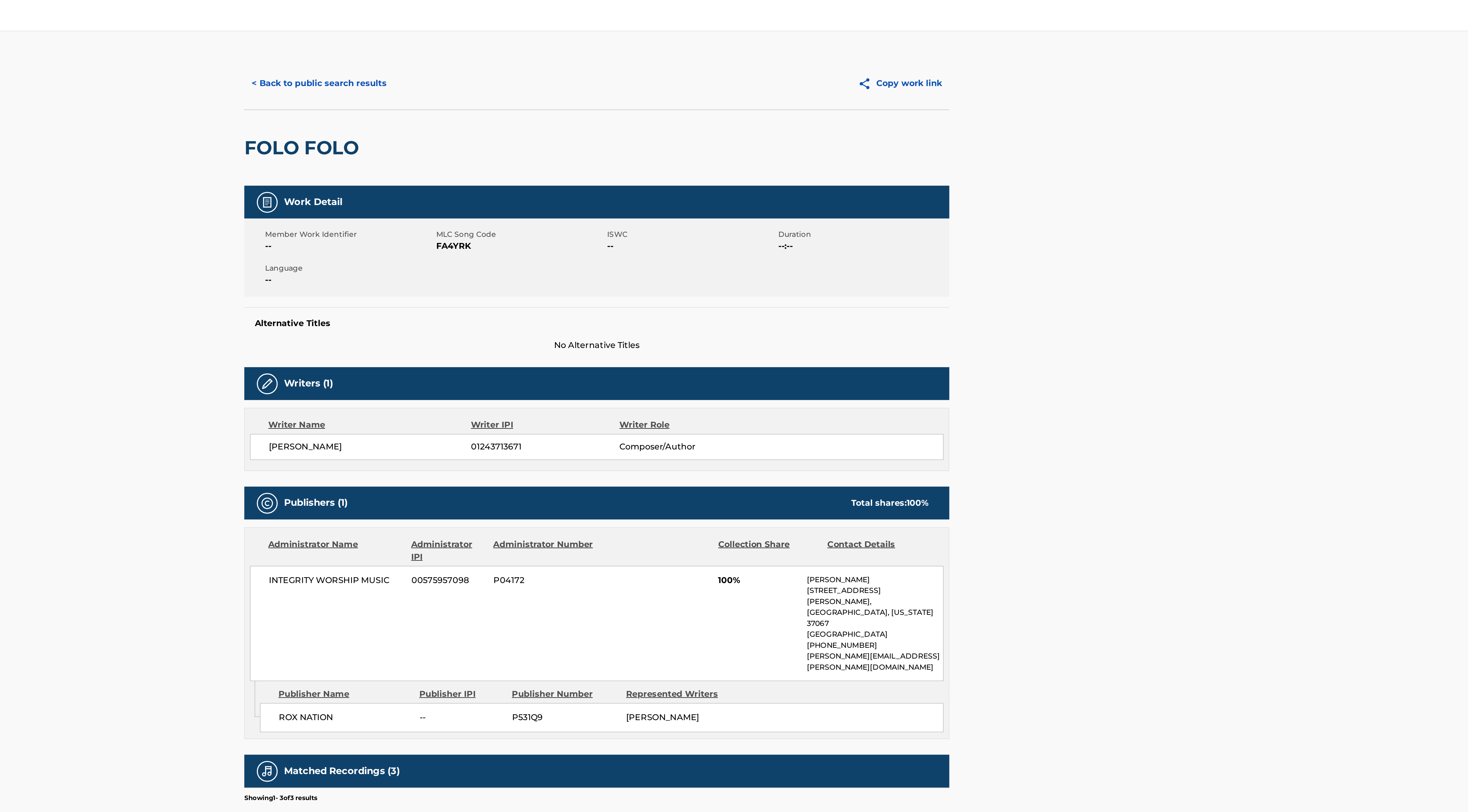
click at [572, 47] on button "< Back to public search results" at bounding box center [578, 47] width 84 height 15
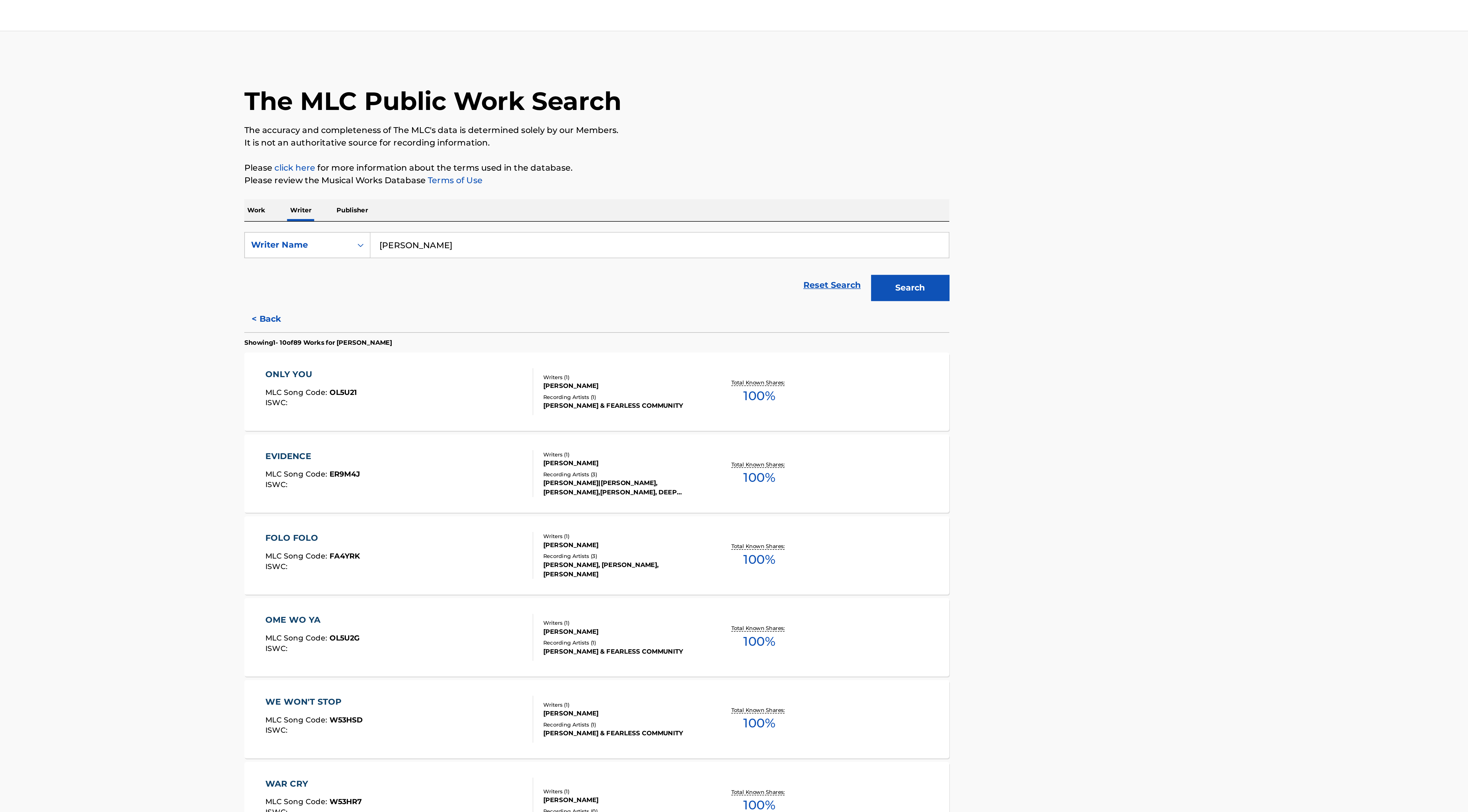
click at [762, 375] on div "OME WO YA MLC Song Code : OL5U2G ISWC : Writers ( 1 ) [PERSON_NAME] Recording A…" at bounding box center [734, 356] width 394 height 44
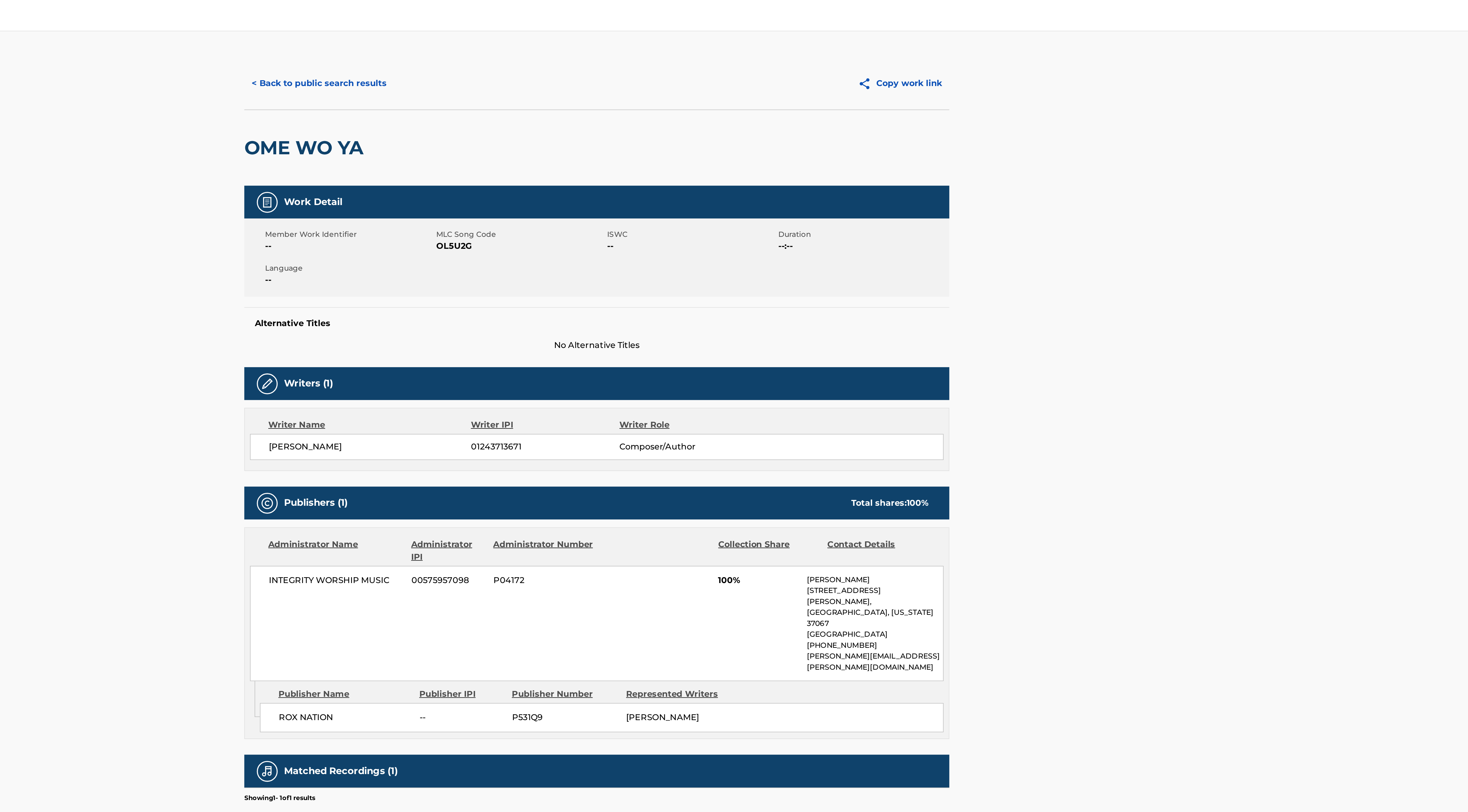
click at [588, 49] on button "< Back to public search results" at bounding box center [578, 47] width 84 height 15
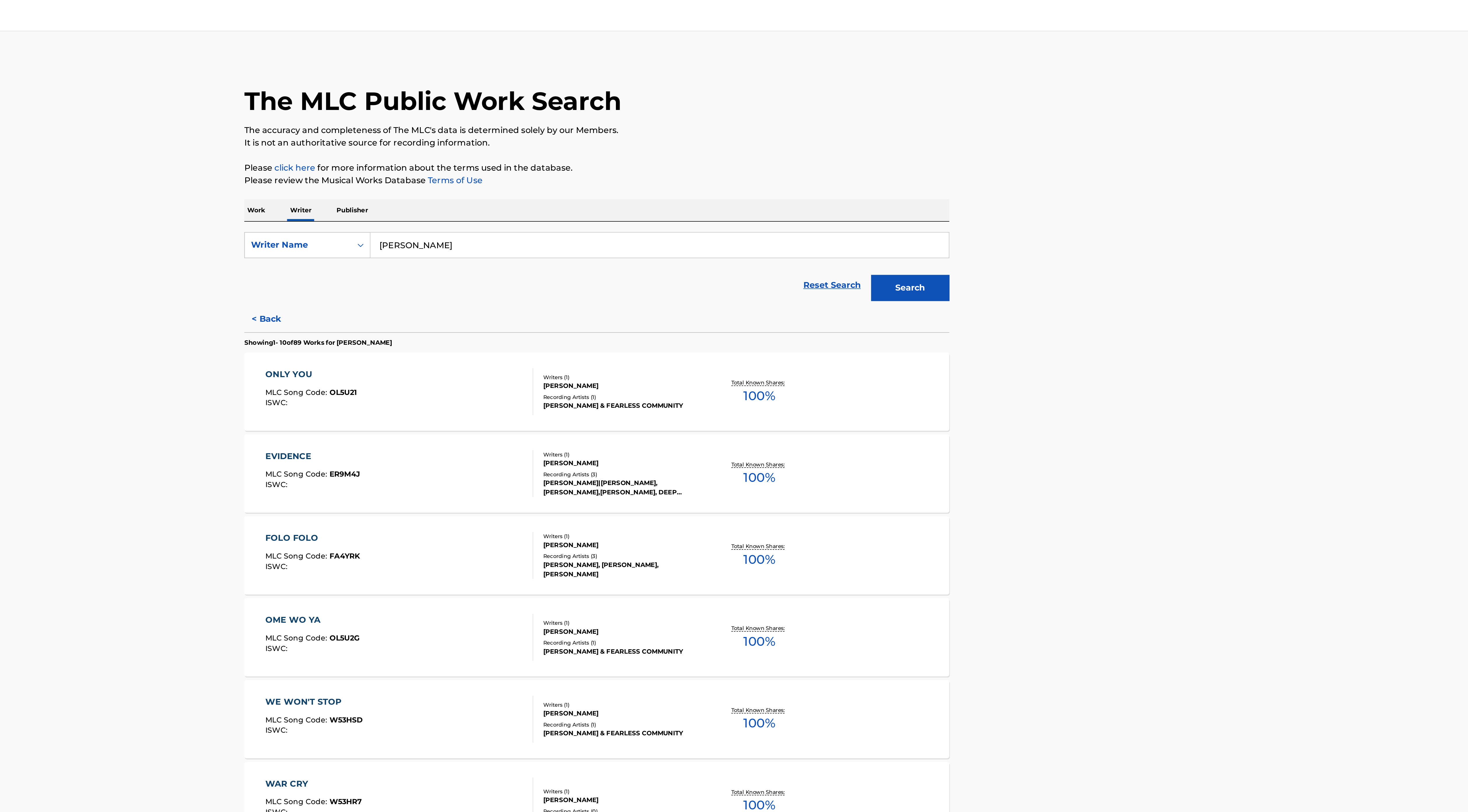
click at [735, 228] on div "[PERSON_NAME] & FEARLESS COMMUNITY" at bounding box center [748, 227] width 88 height 5
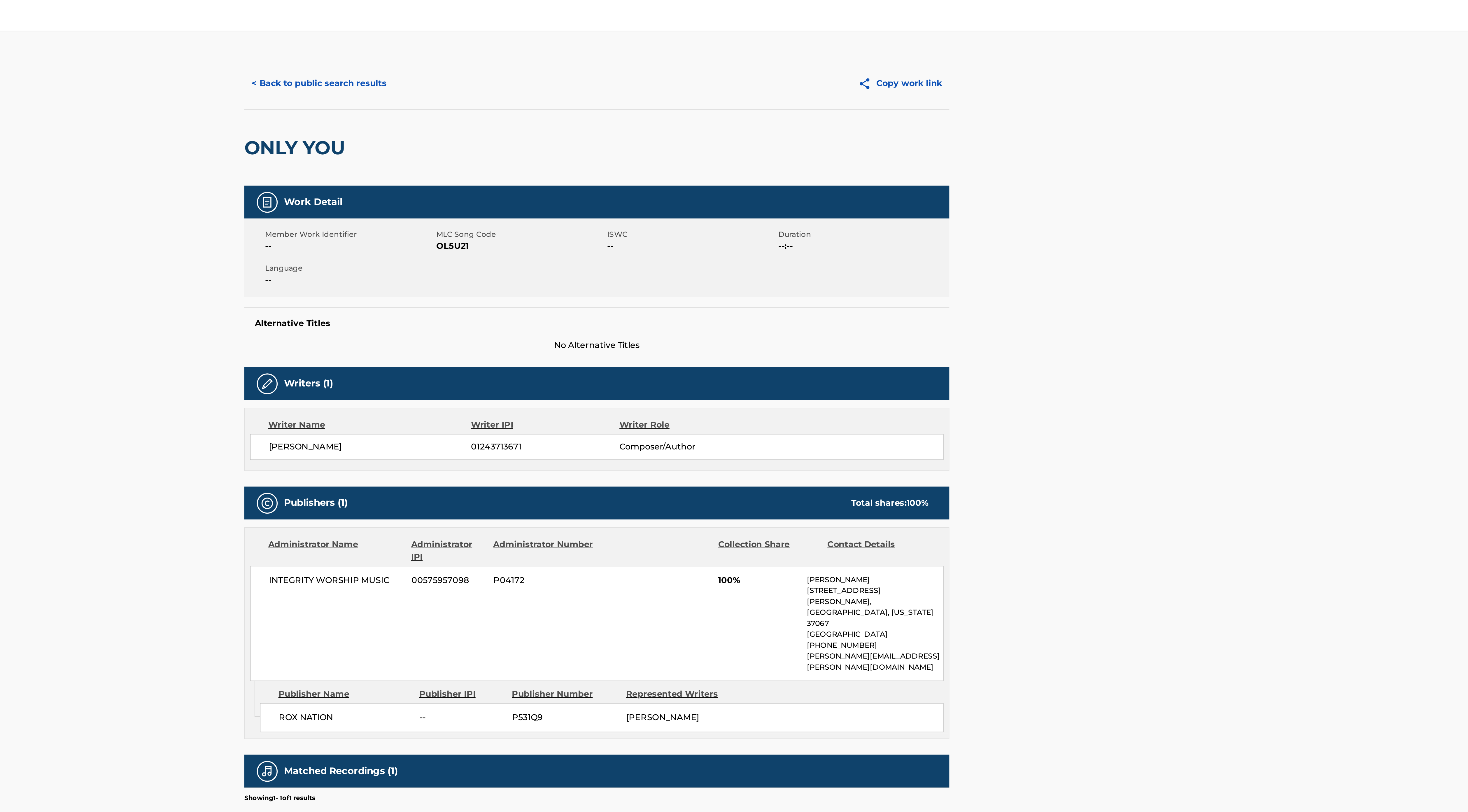
click at [577, 49] on button "< Back to public search results" at bounding box center [578, 47] width 84 height 15
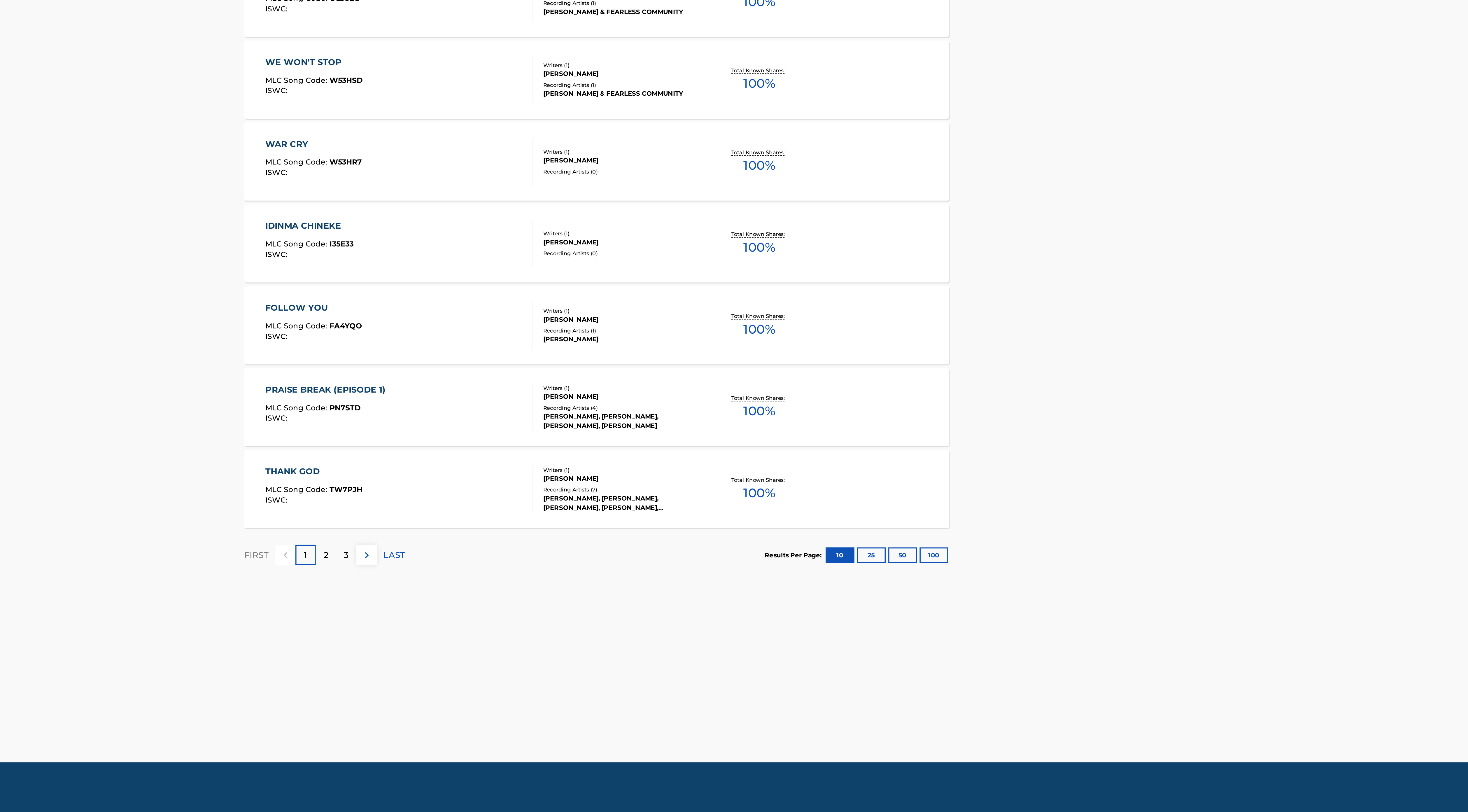
click at [757, 636] on div "[PERSON_NAME], [PERSON_NAME], [PERSON_NAME], [PERSON_NAME], [PERSON_NAME]" at bounding box center [748, 639] width 88 height 10
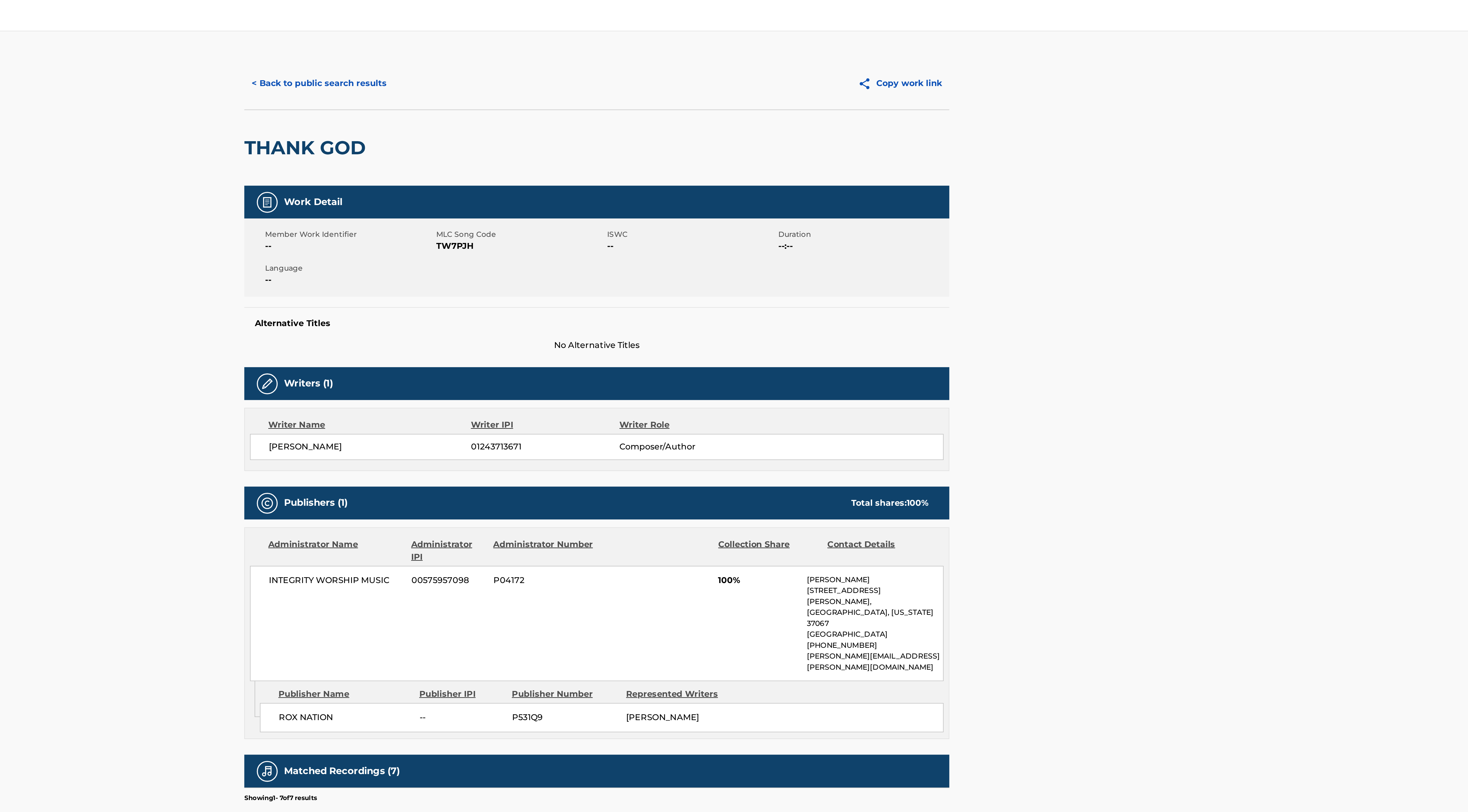
click at [607, 46] on button "< Back to public search results" at bounding box center [578, 47] width 84 height 15
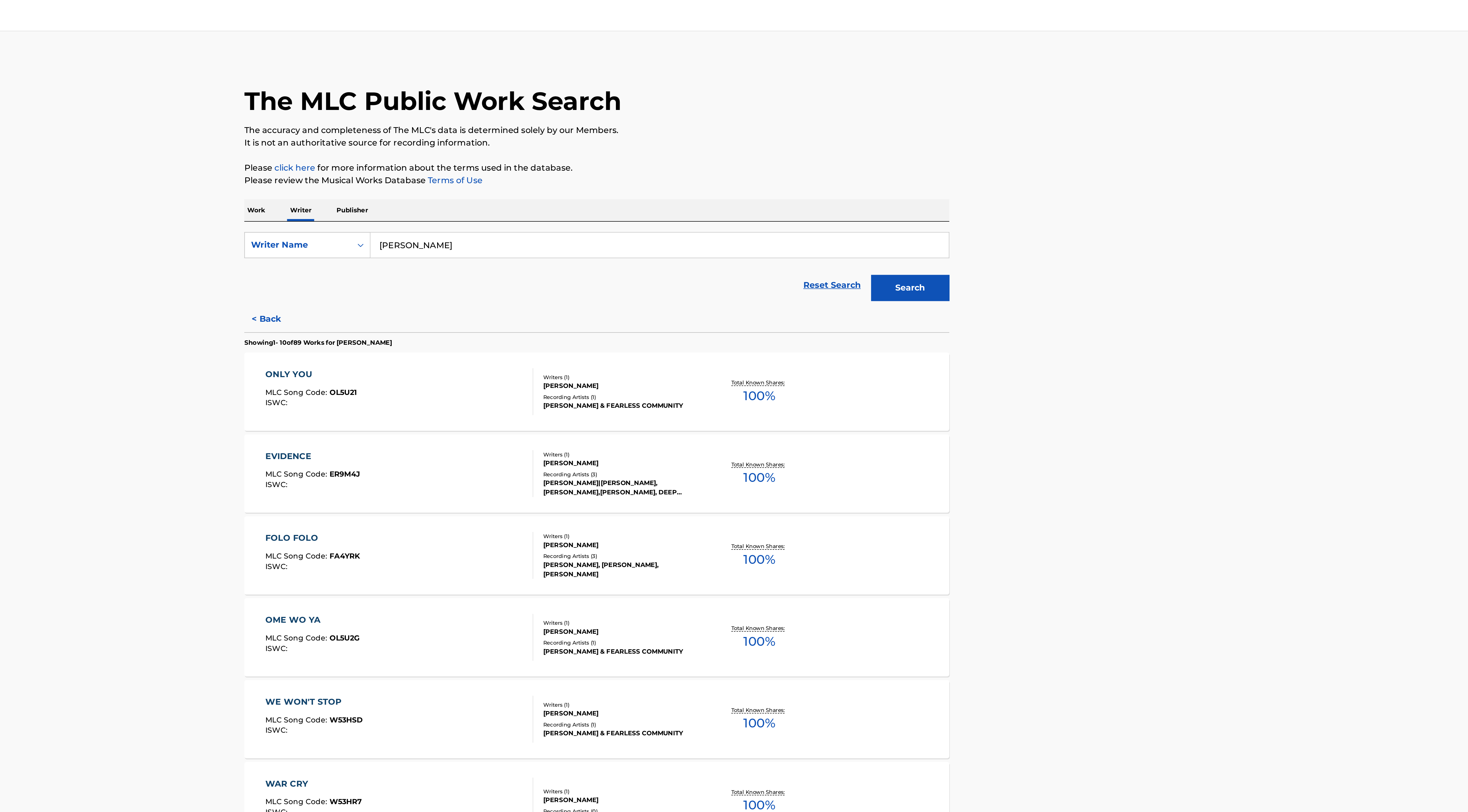
drag, startPoint x: 667, startPoint y: 133, endPoint x: 613, endPoint y: 138, distance: 54.2
click at [613, 138] on input "[PERSON_NAME]" at bounding box center [769, 137] width 323 height 14
drag, startPoint x: 651, startPoint y: 137, endPoint x: 605, endPoint y: 134, distance: 46.1
click at [605, 134] on div "SearchWithCriteriaba8e1209-39be-43a3-8d3d-2c6414e554c2 Writer Name [PERSON_NAME]" at bounding box center [734, 137] width 394 height 15
type input "[PERSON_NAME]"
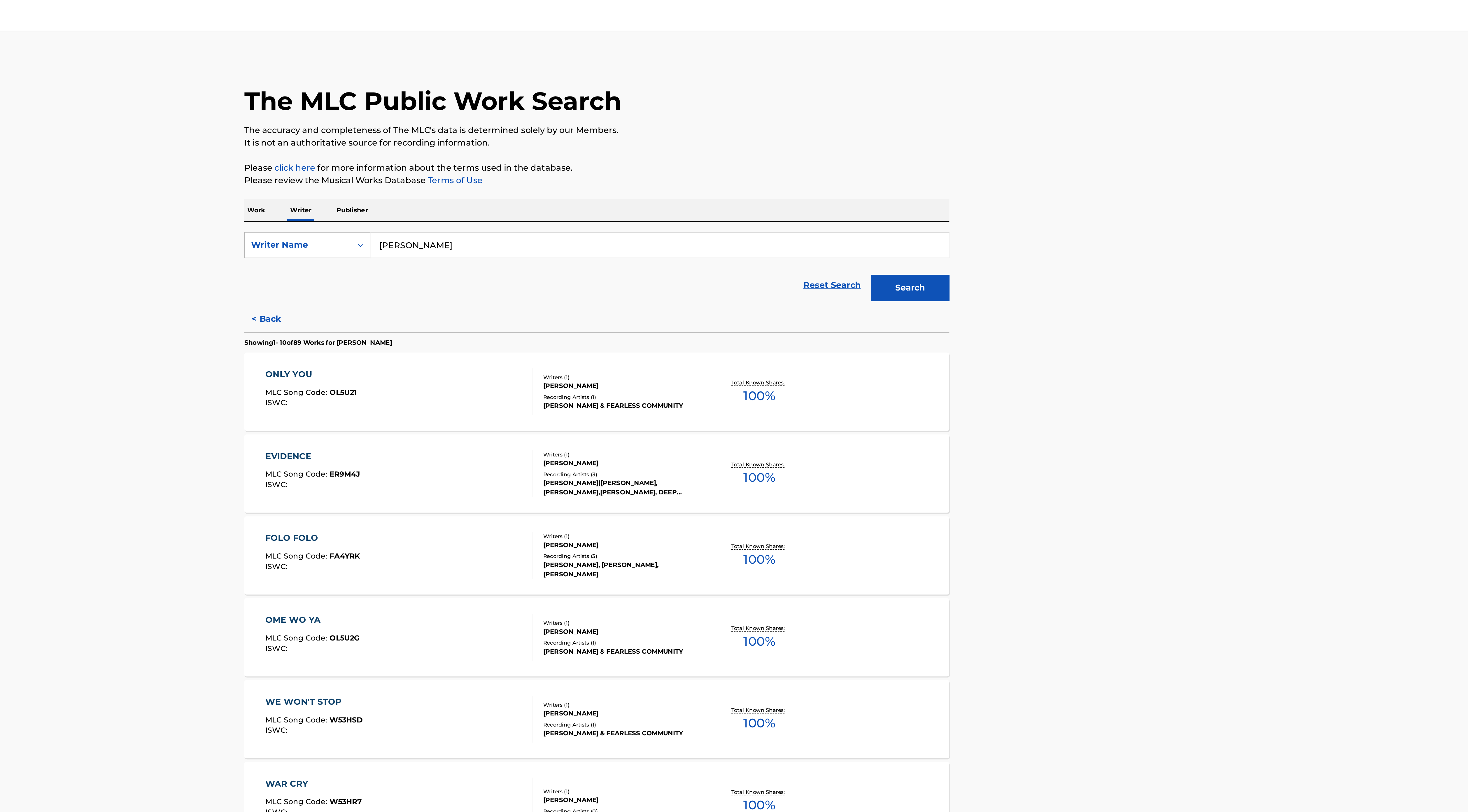
click at [887, 154] on button "Search" at bounding box center [909, 161] width 44 height 15
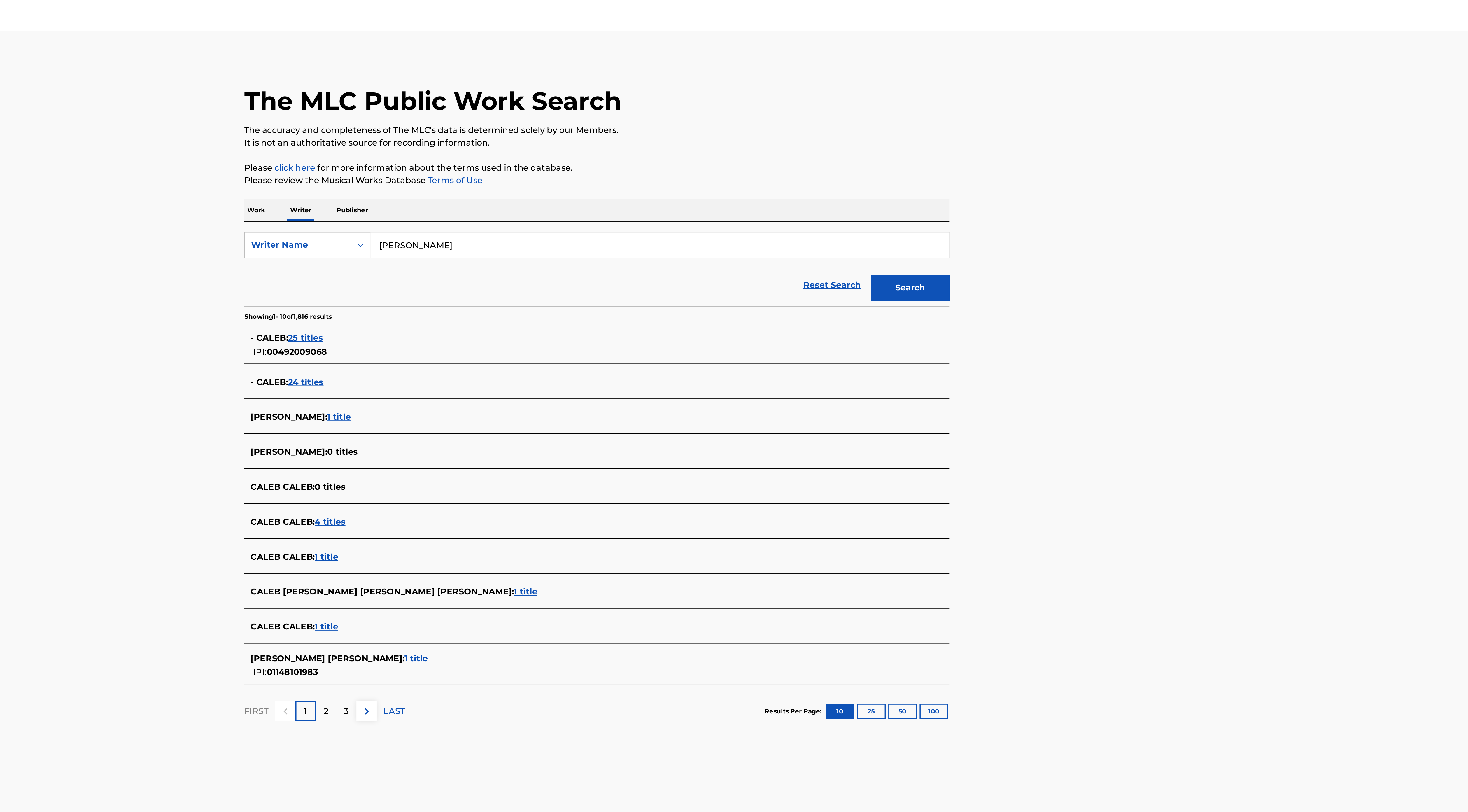
click at [630, 366] on span "1 title" at bounding box center [633, 368] width 13 height 6
